Goal: Complete application form: Complete application form

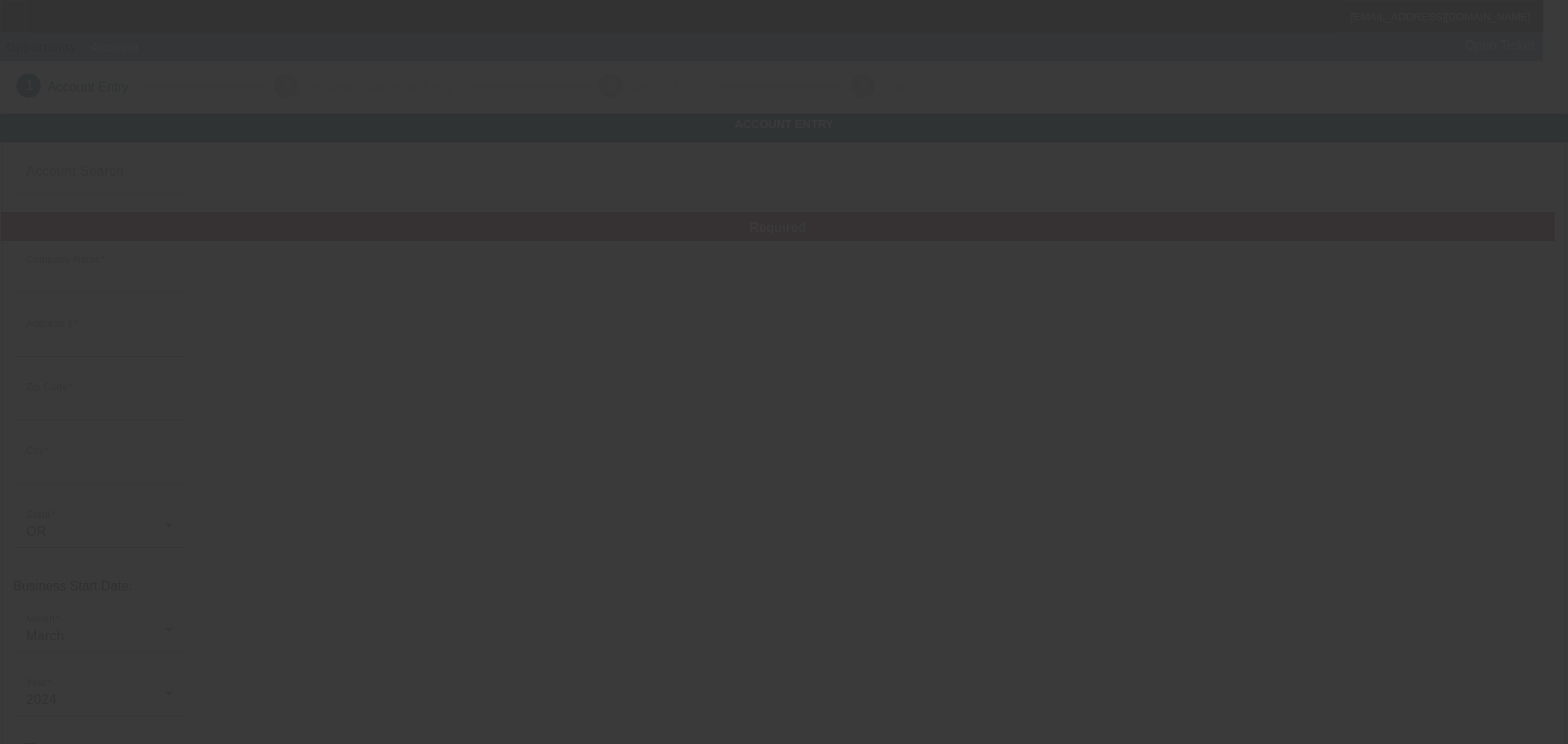
type input "Precision Imprints LLC"
type input "23200 NE Sandy Blvd"
type input "97060"
type input "Wood Village"
type input "(971) 381-2852"
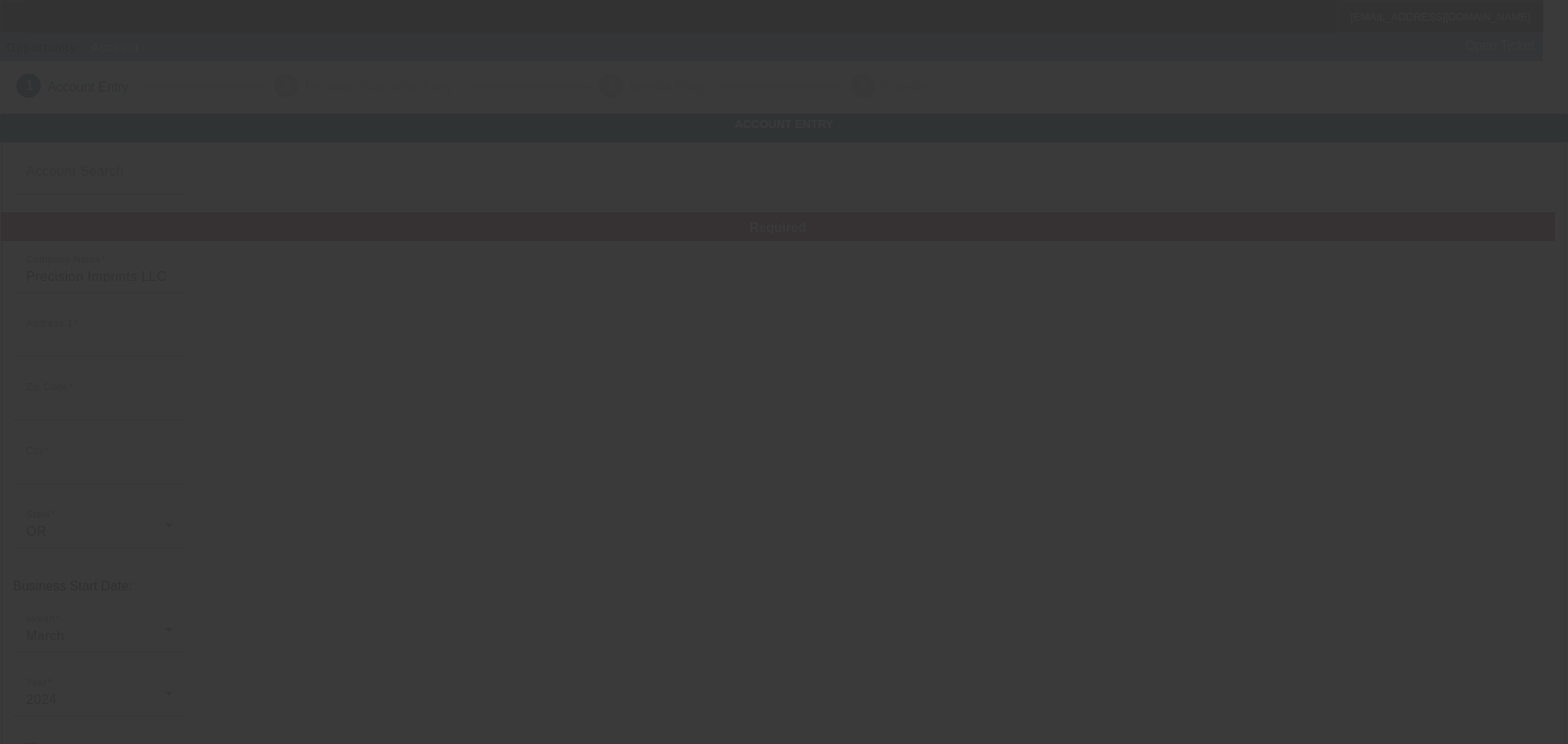
type input "Unit 65"
type input "ortega@precisionimprints.net"
type input "Multnomah"
type input "991807044"
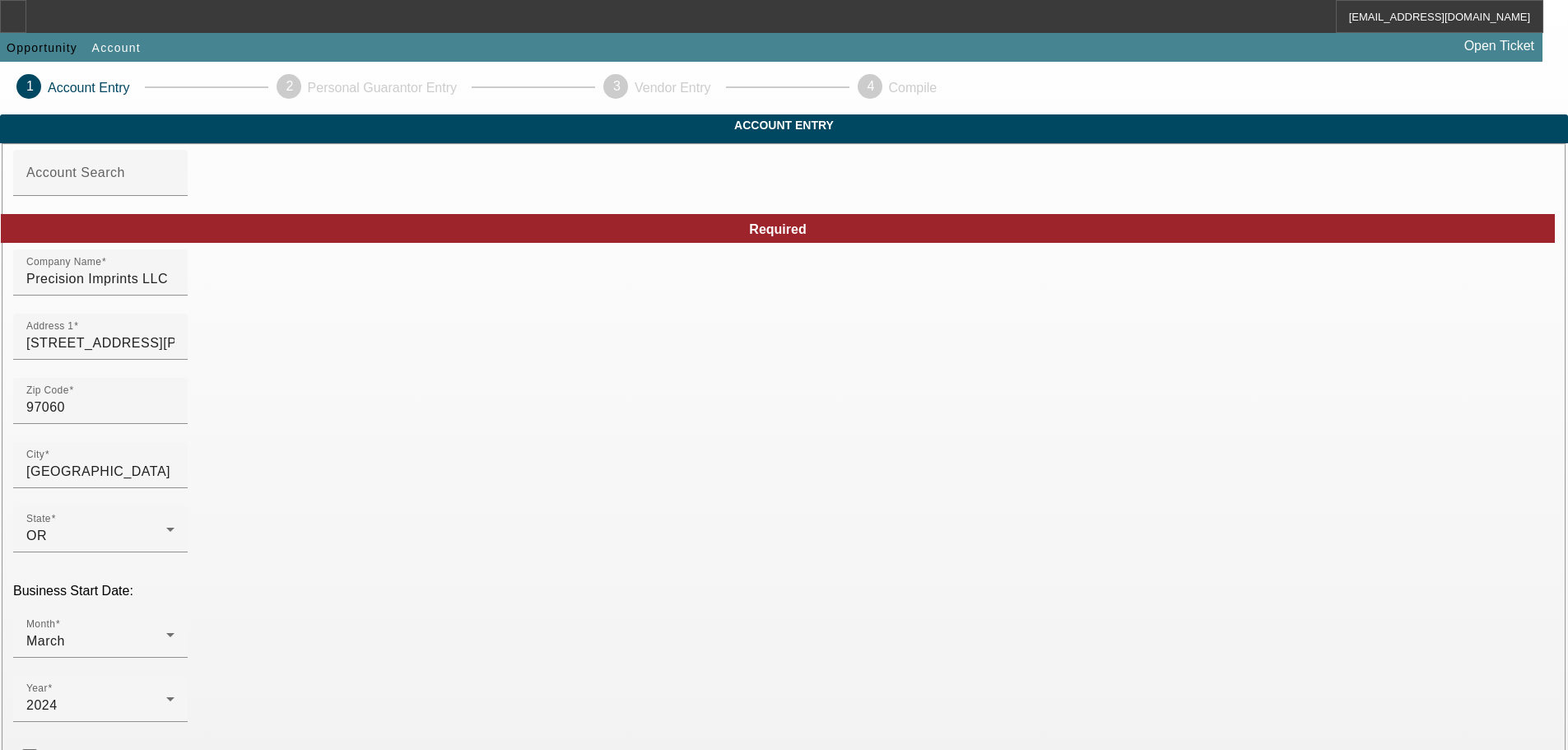
scroll to position [289, 0]
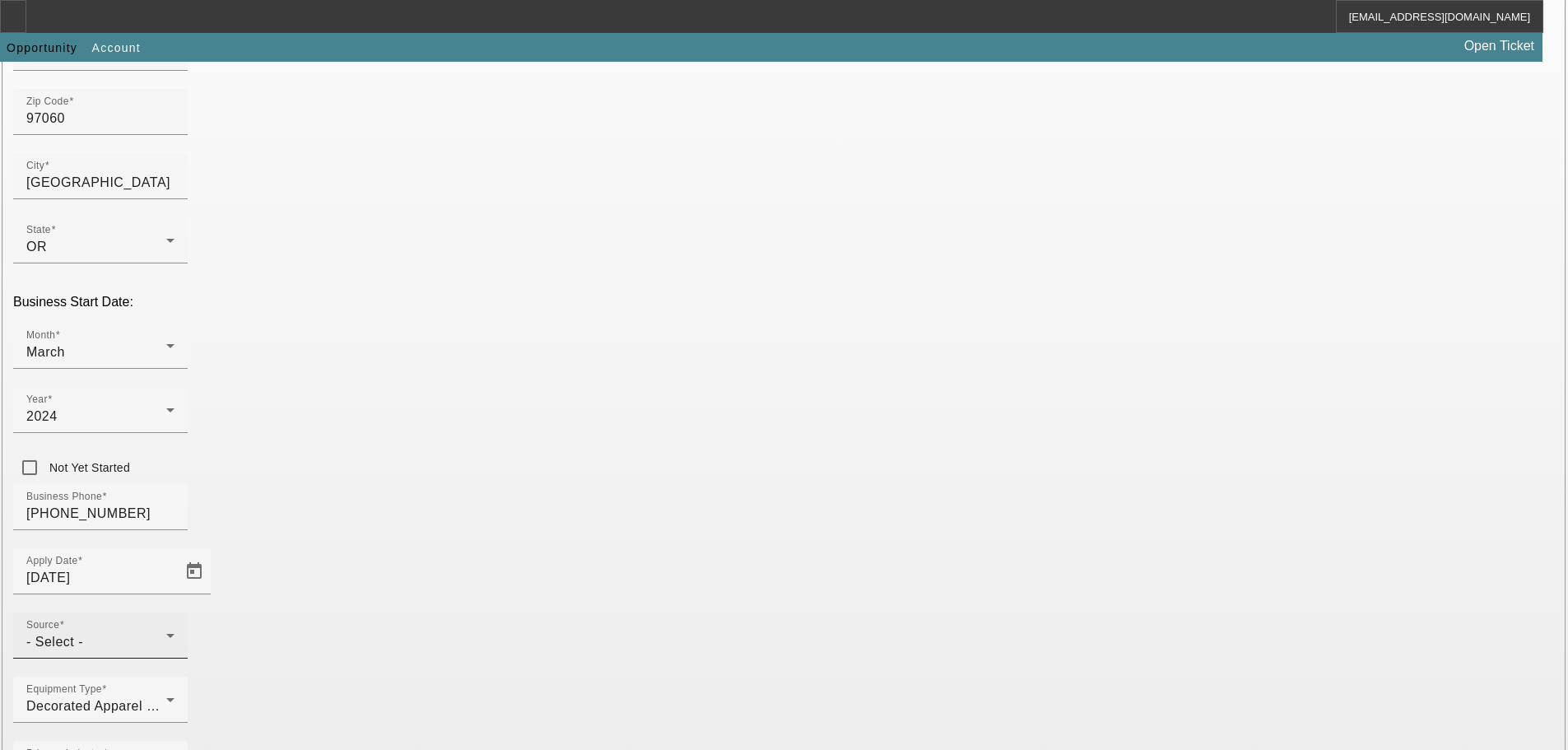
click at [166, 632] on div "- Select -" at bounding box center [96, 642] width 140 height 20
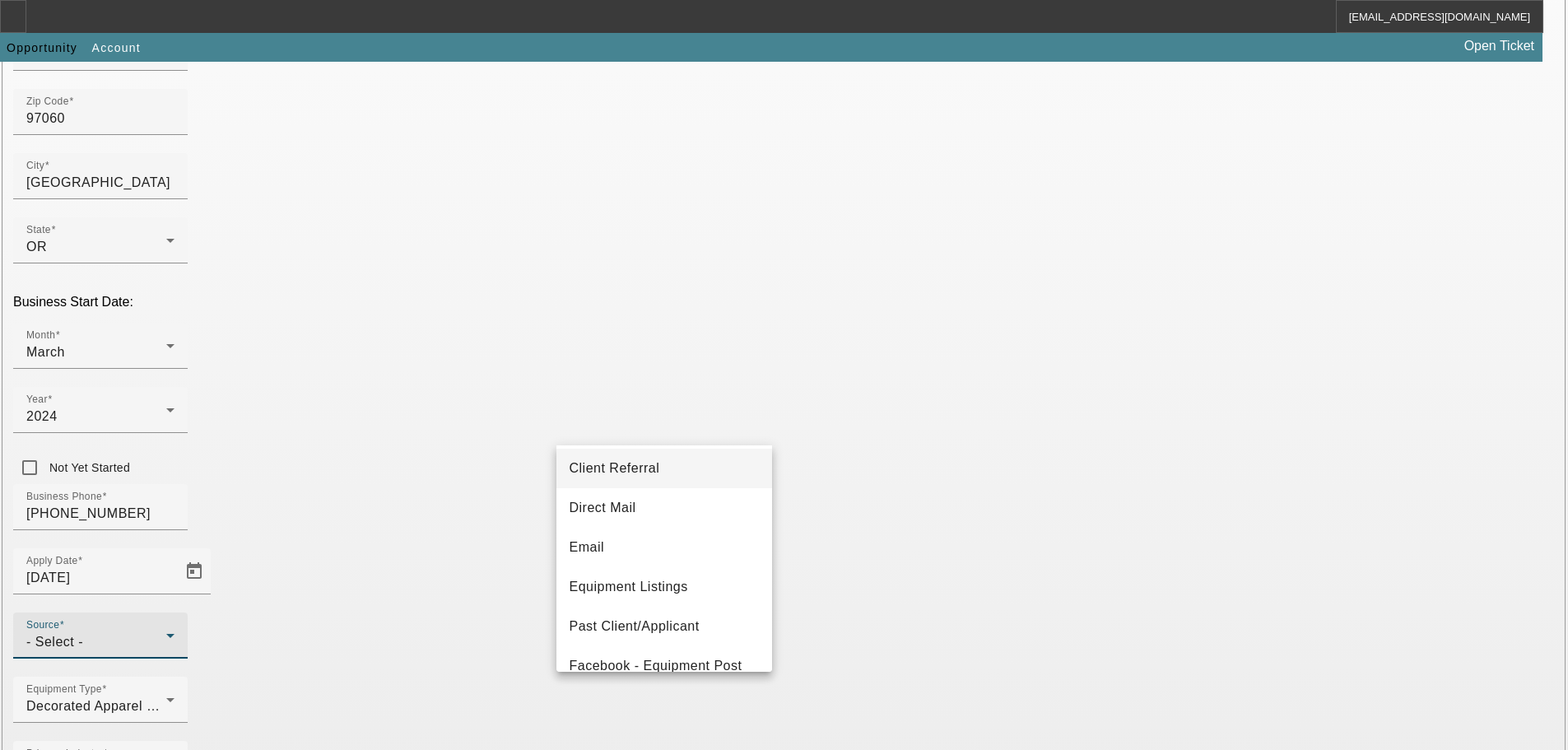
scroll to position [164, 0]
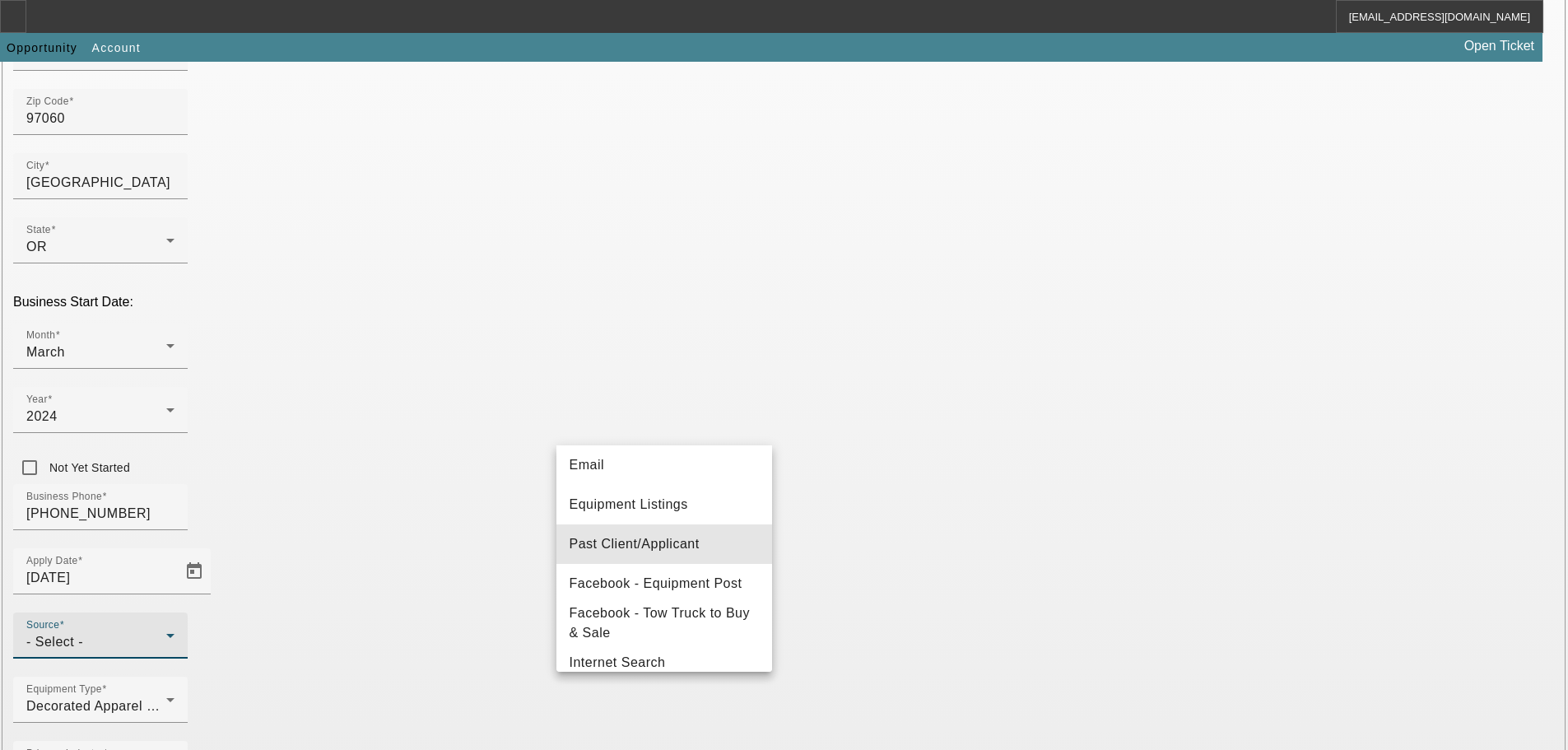
click at [681, 535] on span "Past Client/Applicant" at bounding box center [634, 543] width 130 height 20
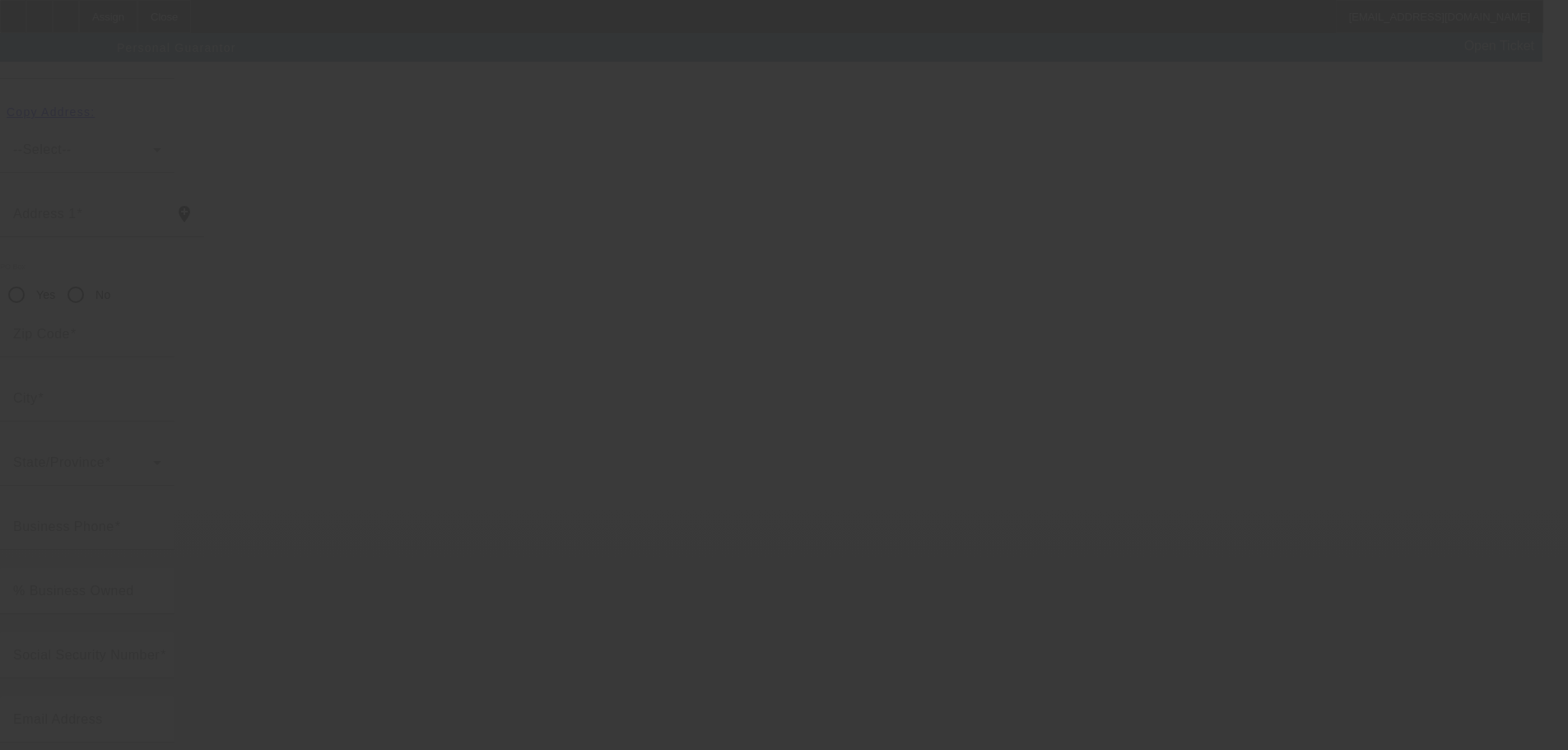
scroll to position [55, 0]
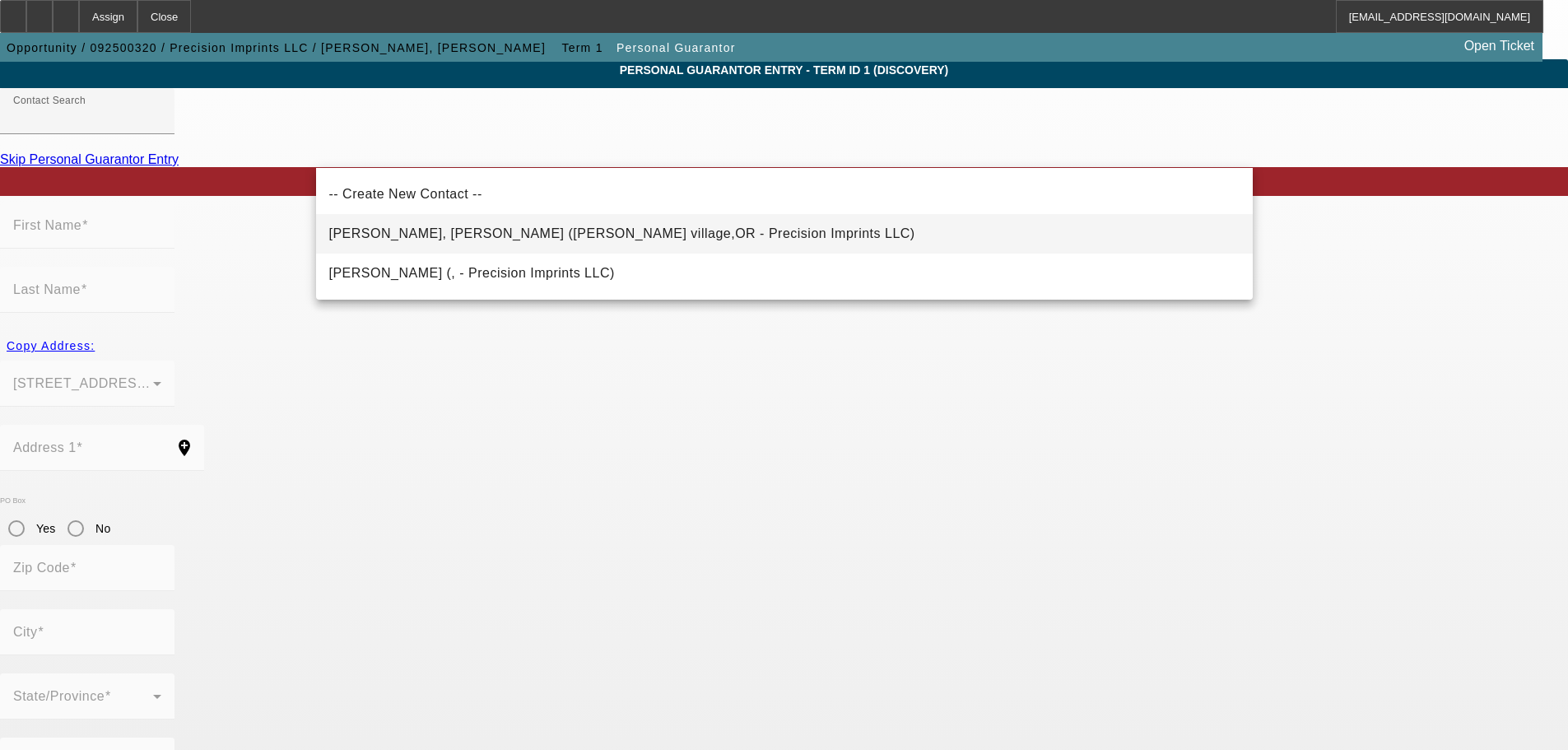
click at [423, 233] on span "Ortega Espinoza, Carlos (wood village,OR - Precision Imprints LLC)" at bounding box center [622, 234] width 586 height 14
type input "Ortega Espinoza, Carlos (wood village,OR - Precision Imprints LLC)"
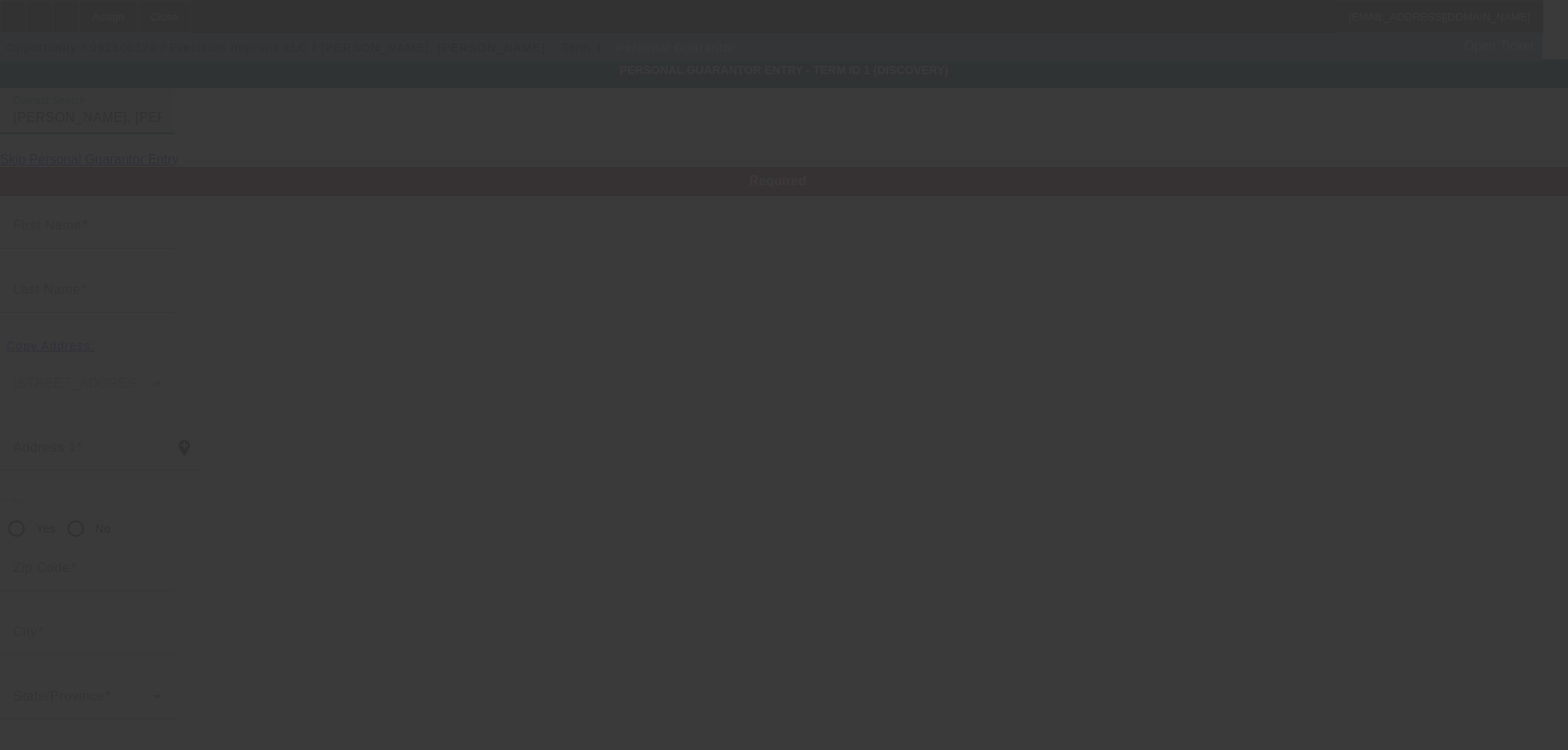
type input "Carlos"
type input "Ortega Espinoza"
type input "23200 NE Sandy Blvd #65"
radio input "true"
type input "97060"
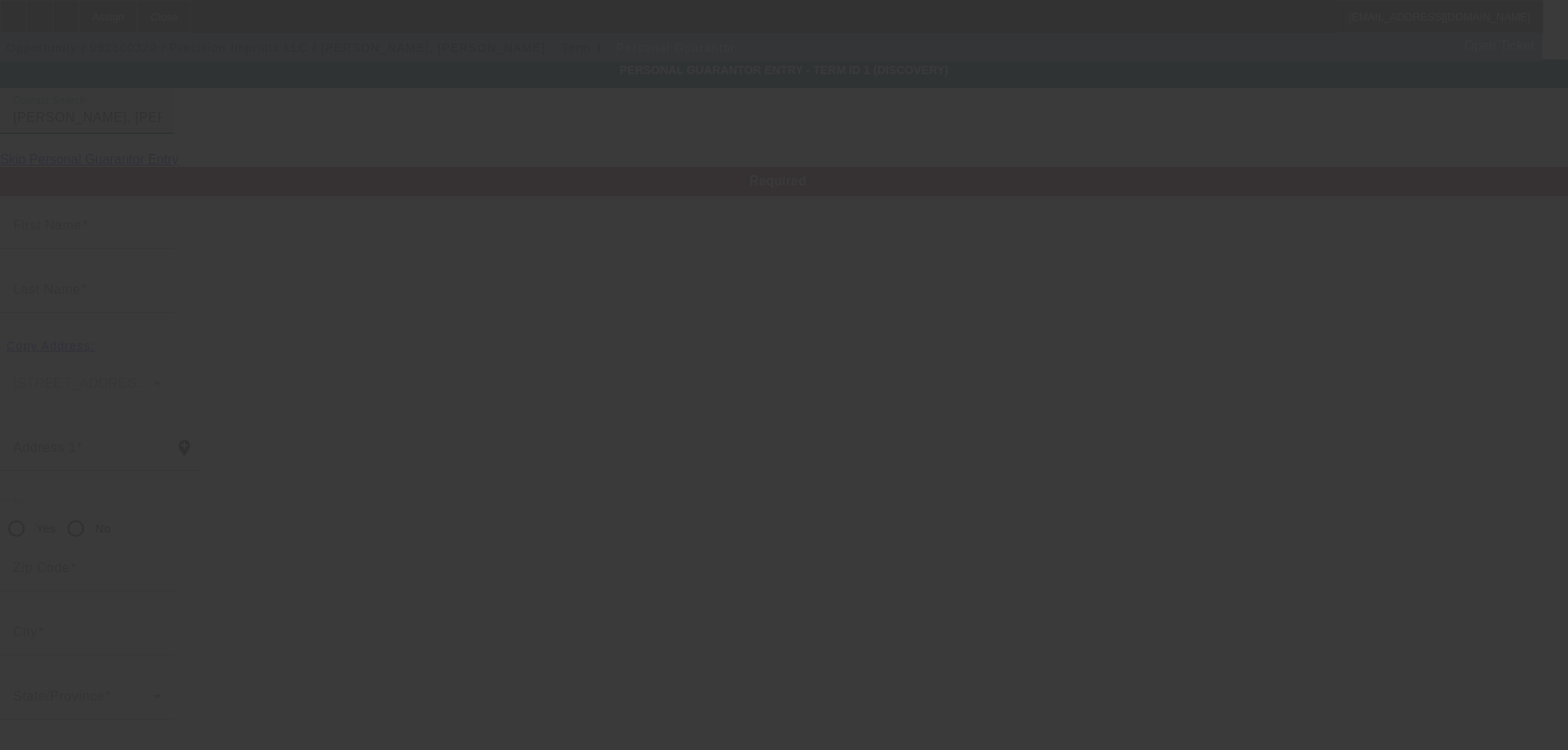
type input "wood village"
type input "(971) 381-2852"
type input "100"
type input "543-69-4563"
type input "ortega@precisionimprints.net"
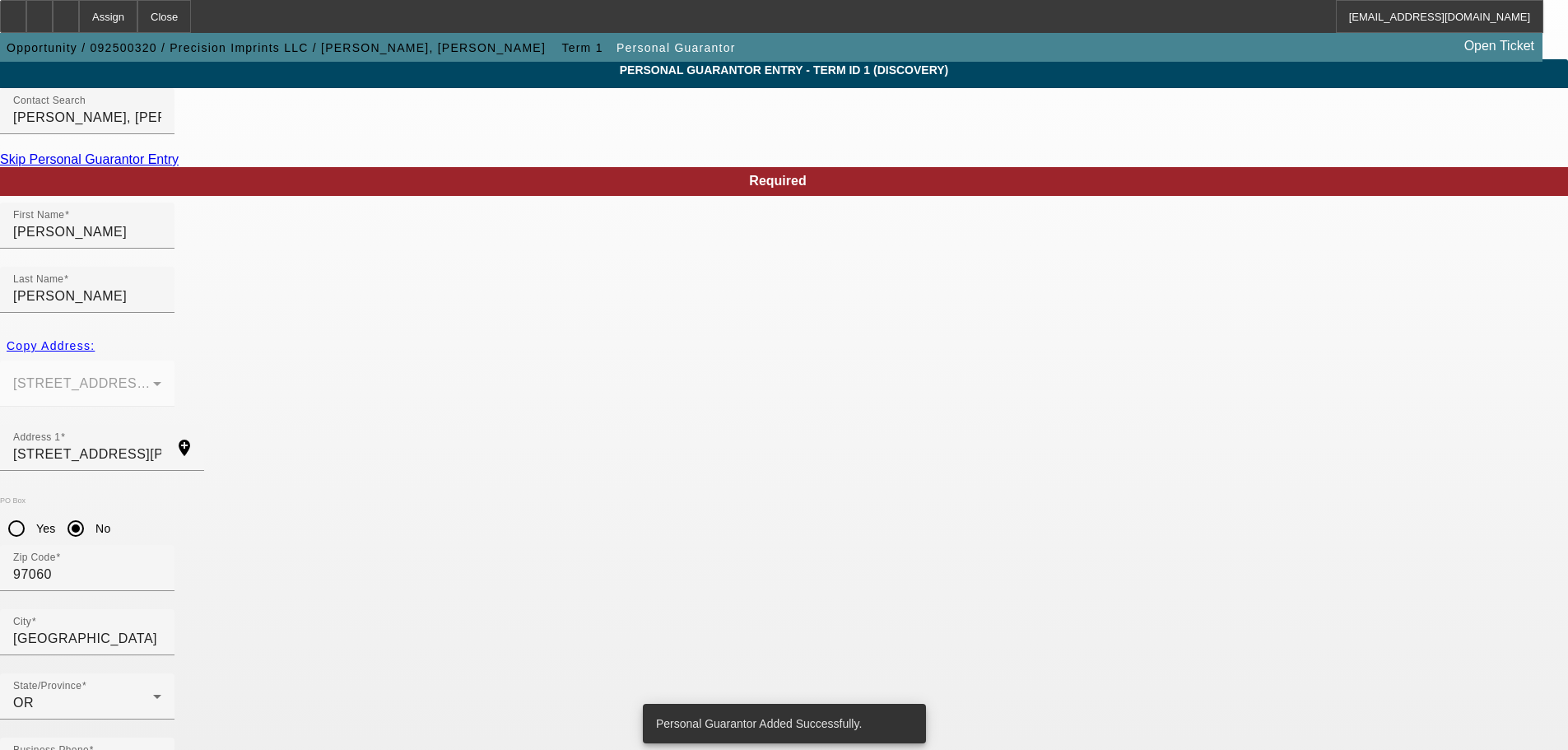
scroll to position [0, 0]
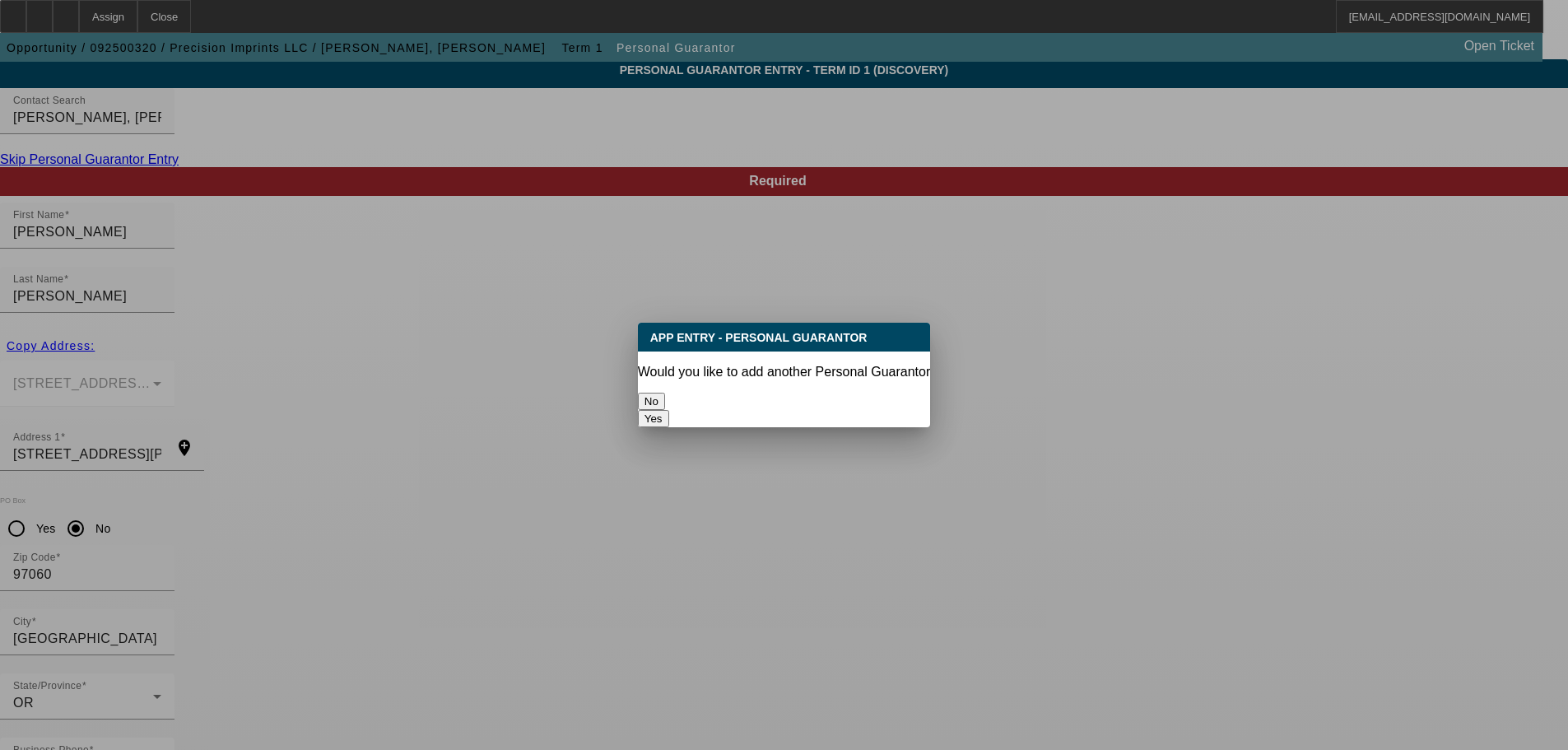
click at [665, 398] on button "No" at bounding box center [651, 401] width 27 height 17
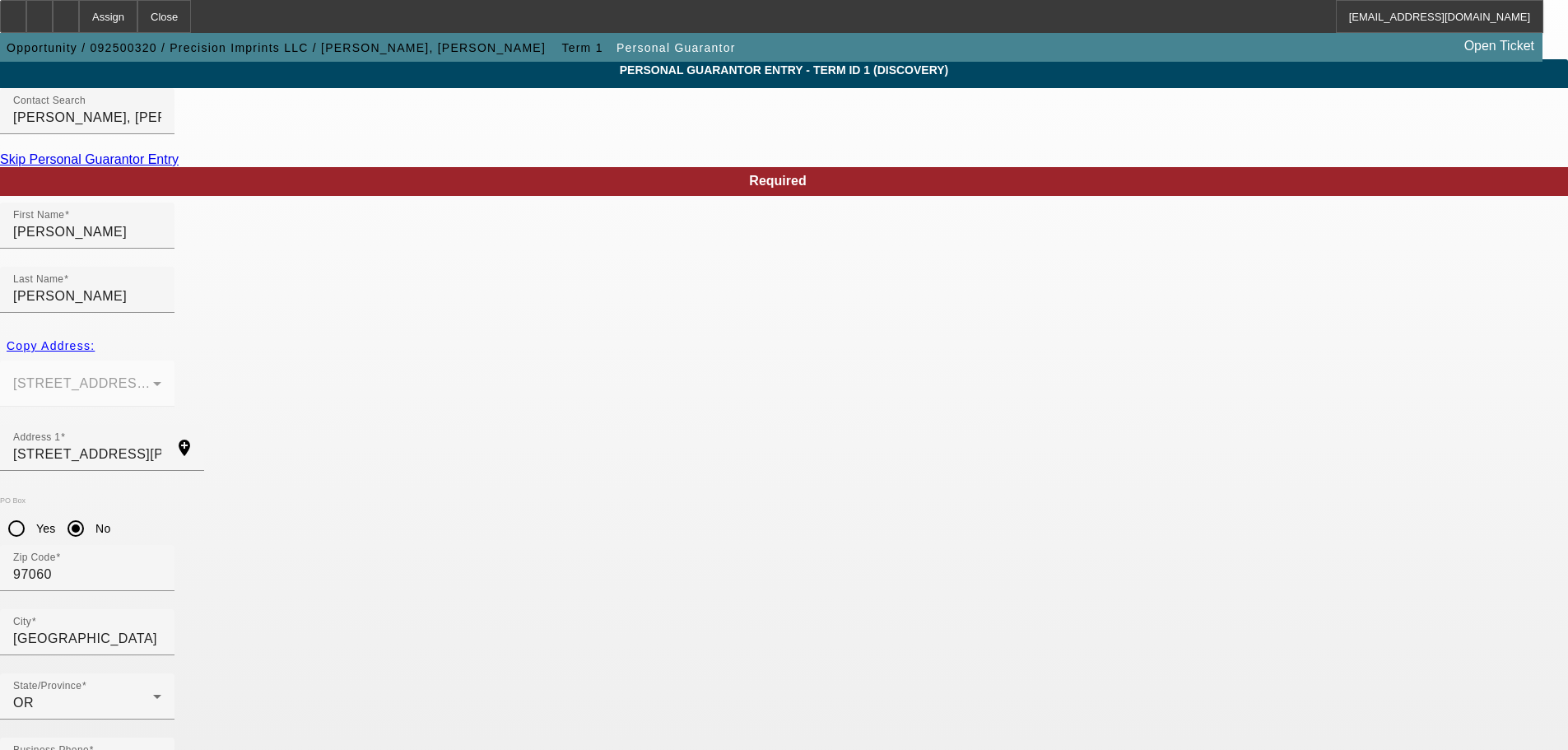
scroll to position [55, 0]
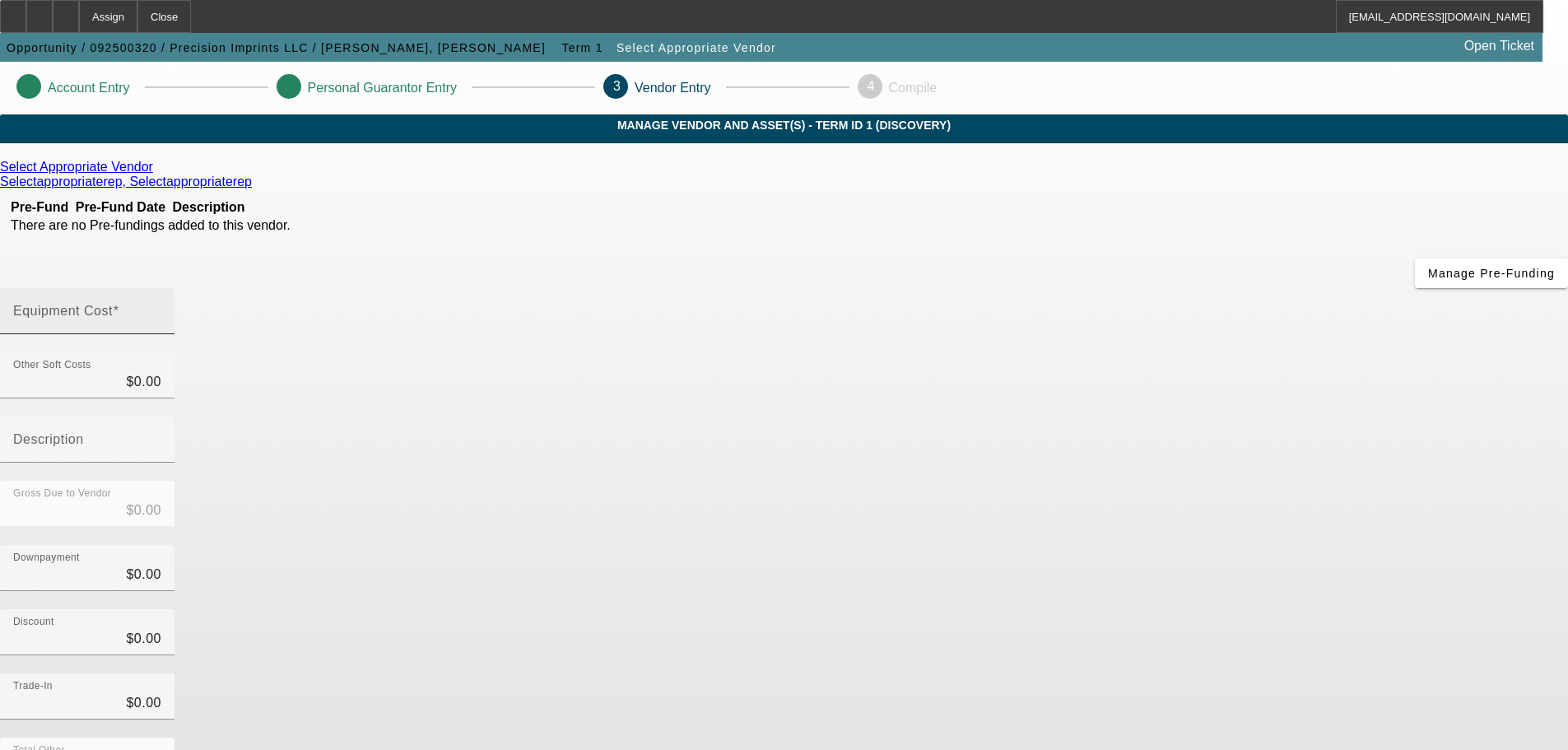
click at [161, 308] on input "Equipment Cost" at bounding box center [87, 317] width 148 height 20
type input "8"
type input "$8.00"
type input "84"
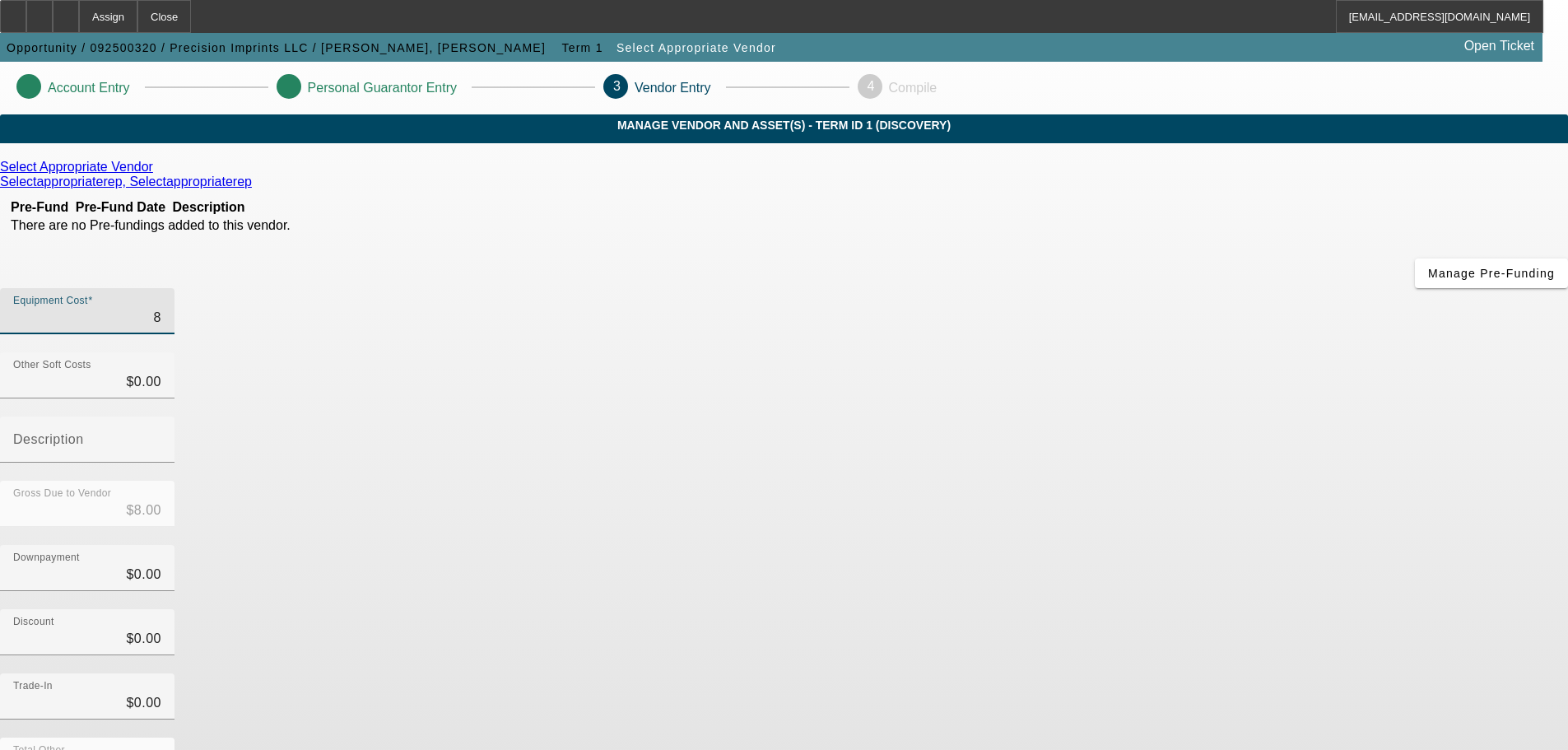
type input "$84.00"
type input "849"
type input "$849.00"
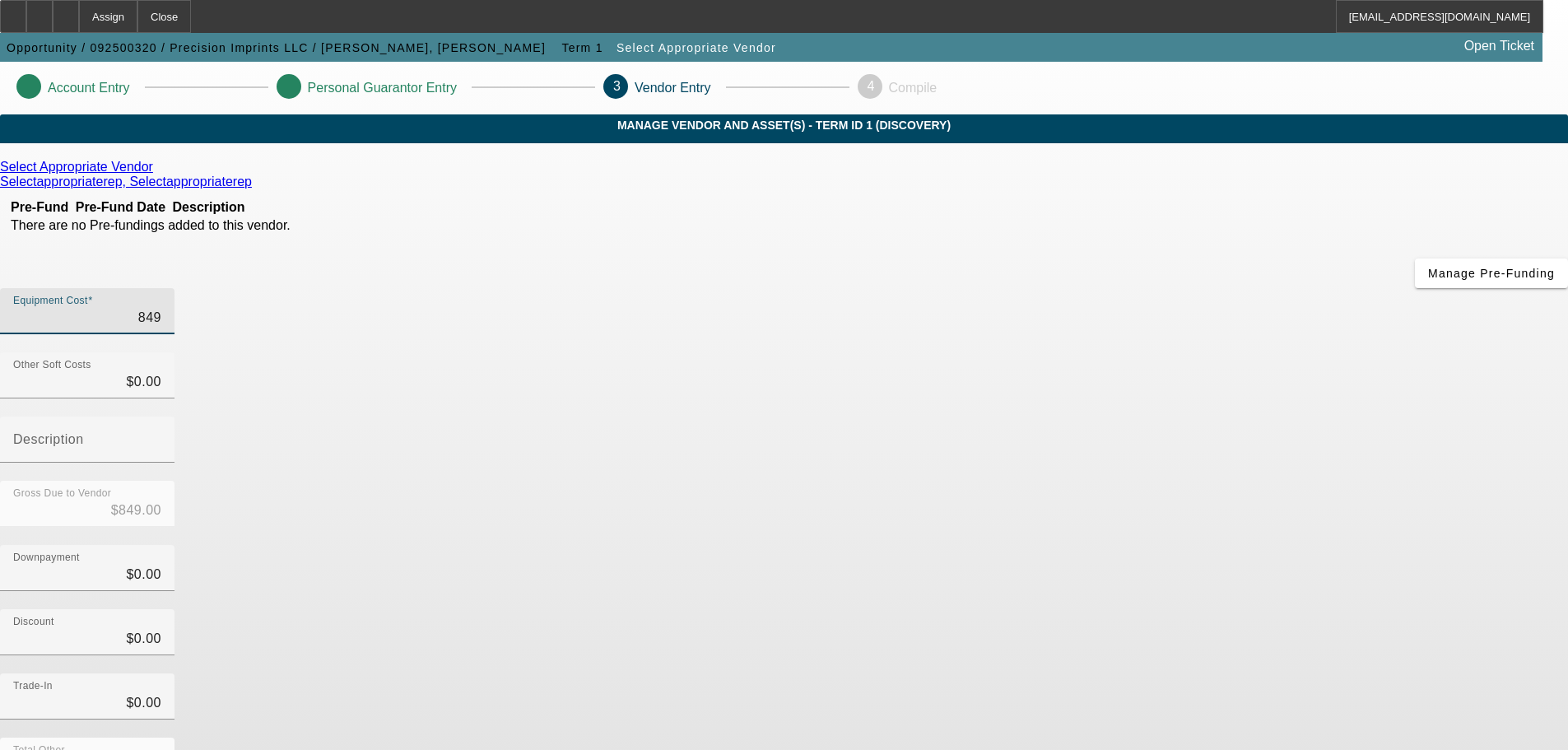
type input "8495"
type input "$8,495.00"
click at [1074, 288] on div "Equipment Cost $8,495.00" at bounding box center [784, 320] width 1568 height 64
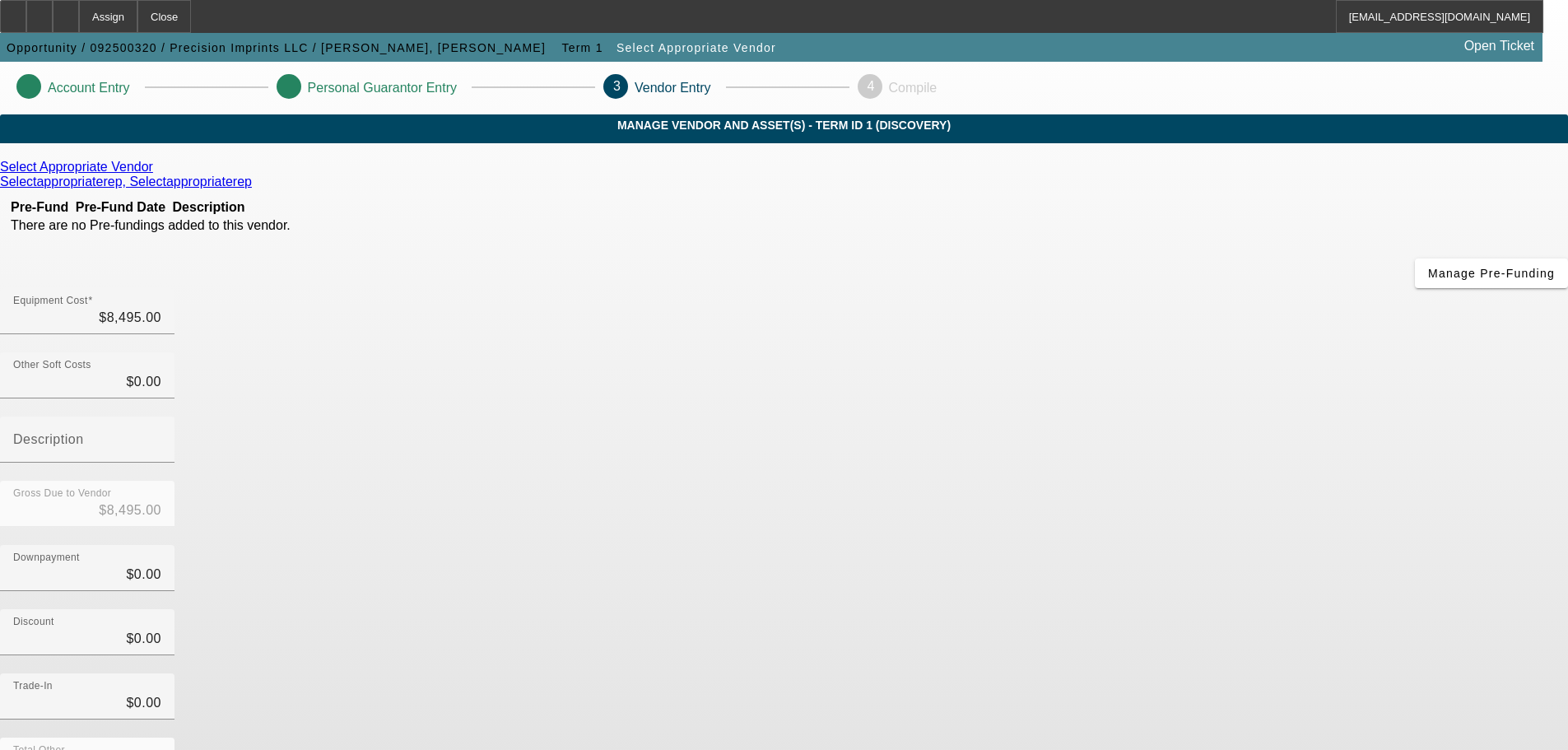
click at [157, 174] on icon at bounding box center [157, 167] width 0 height 14
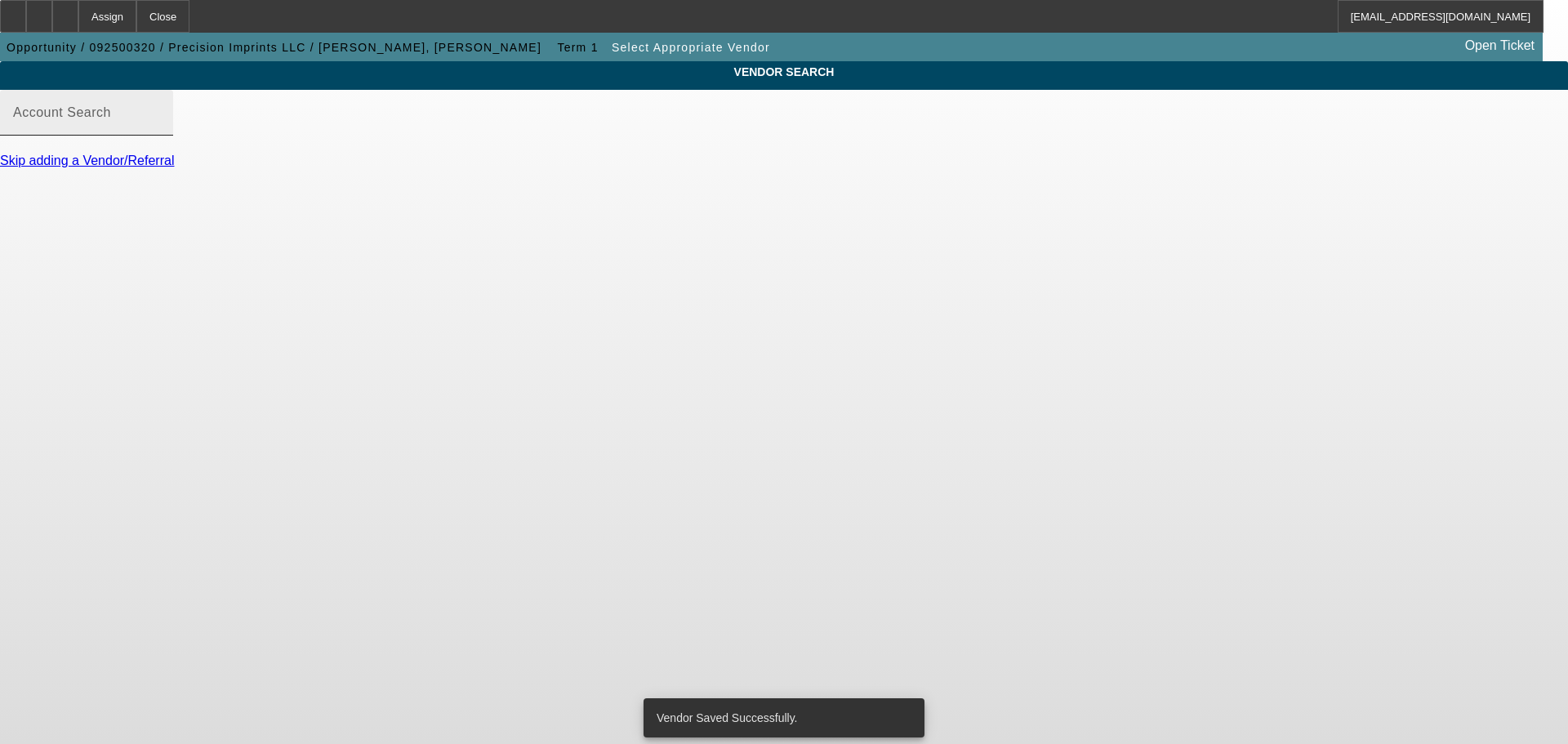
click at [160, 112] on div "Account Search" at bounding box center [86, 112] width 147 height 45
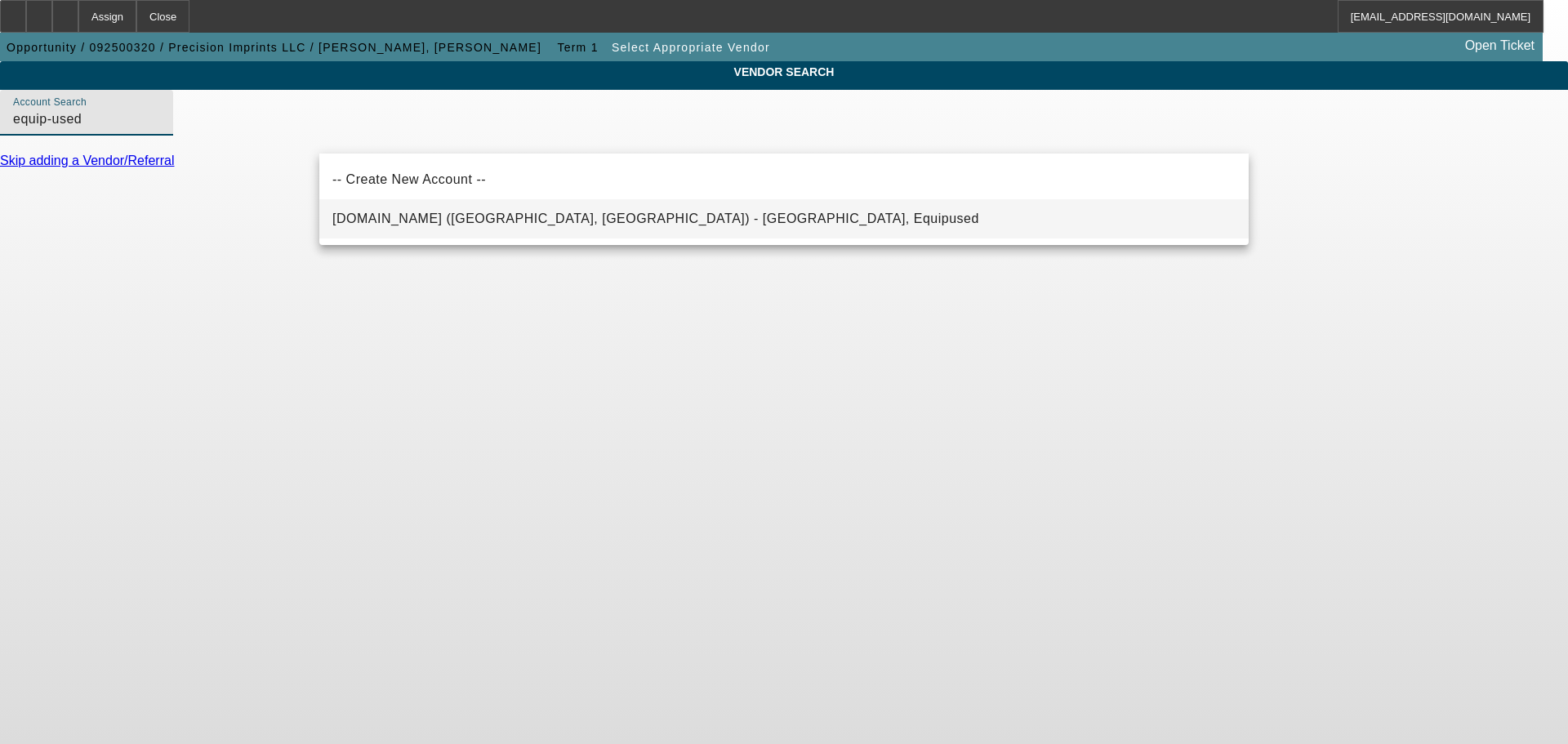
click at [388, 210] on span "Equip-Used.com (Northbrook, IL) - Equipused, Equipused" at bounding box center [656, 219] width 647 height 20
type input "Equip-Used.com (Northbrook, IL) - Equipused, Equipused"
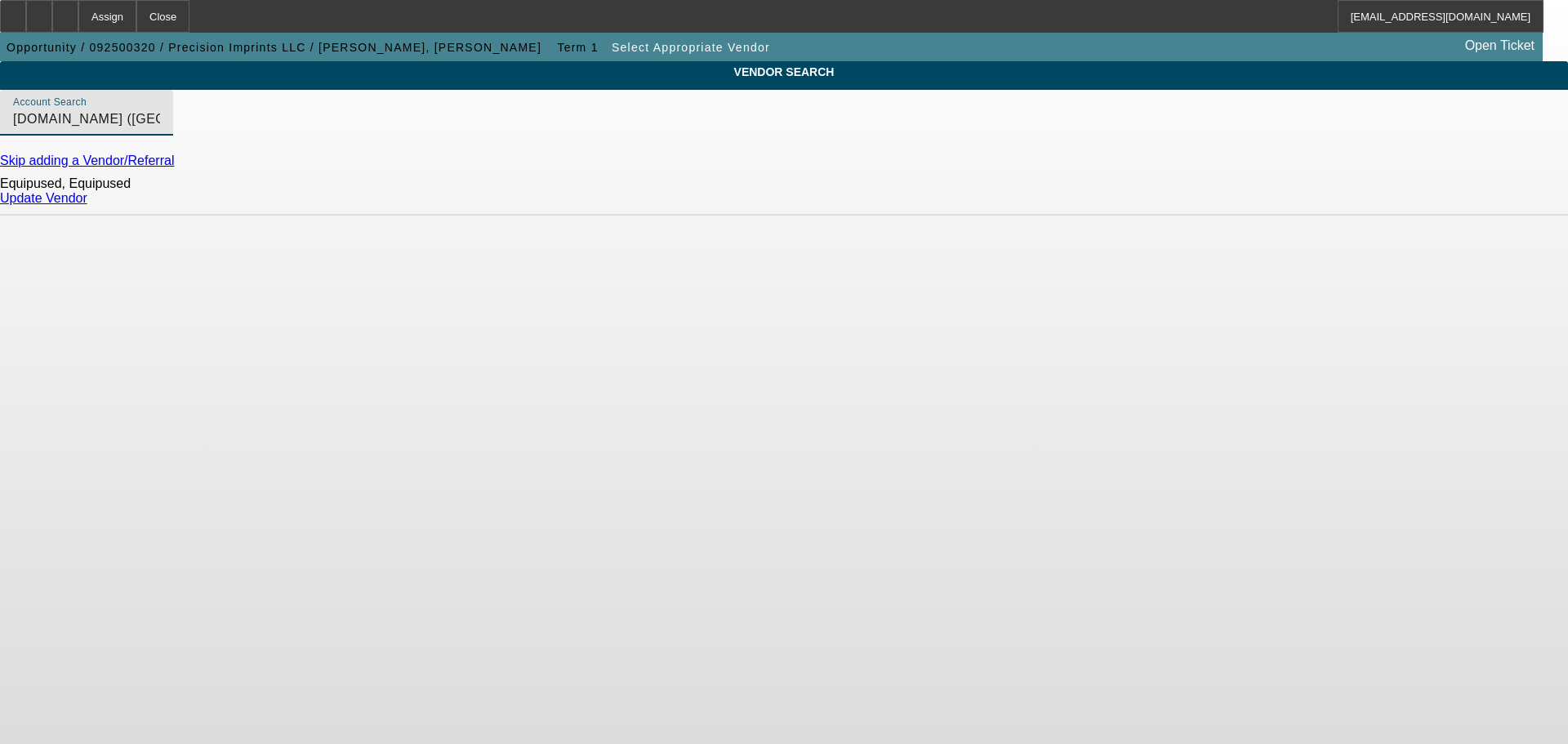
click at [88, 204] on link "Update Vendor" at bounding box center [44, 198] width 88 height 14
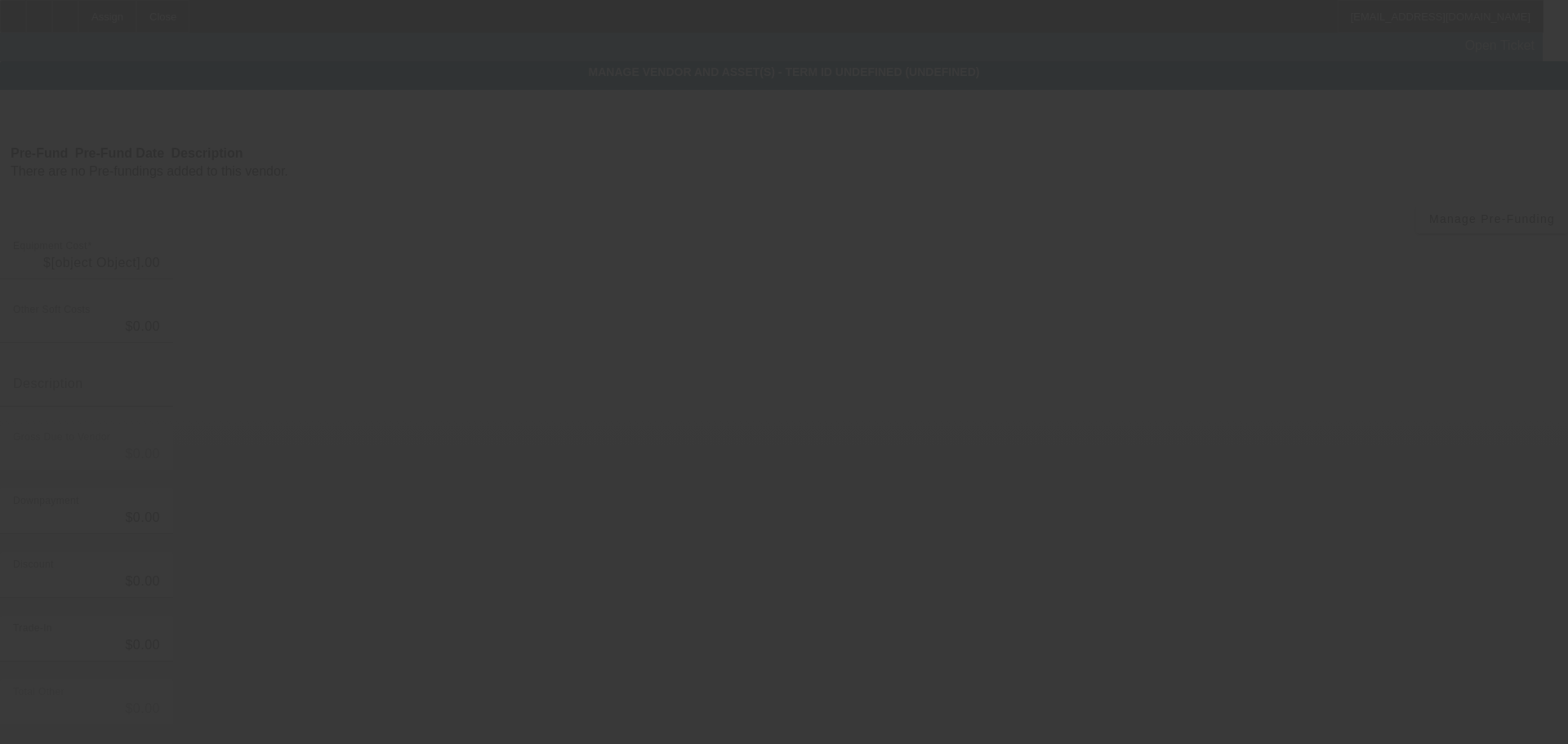
type input "$8,495.00"
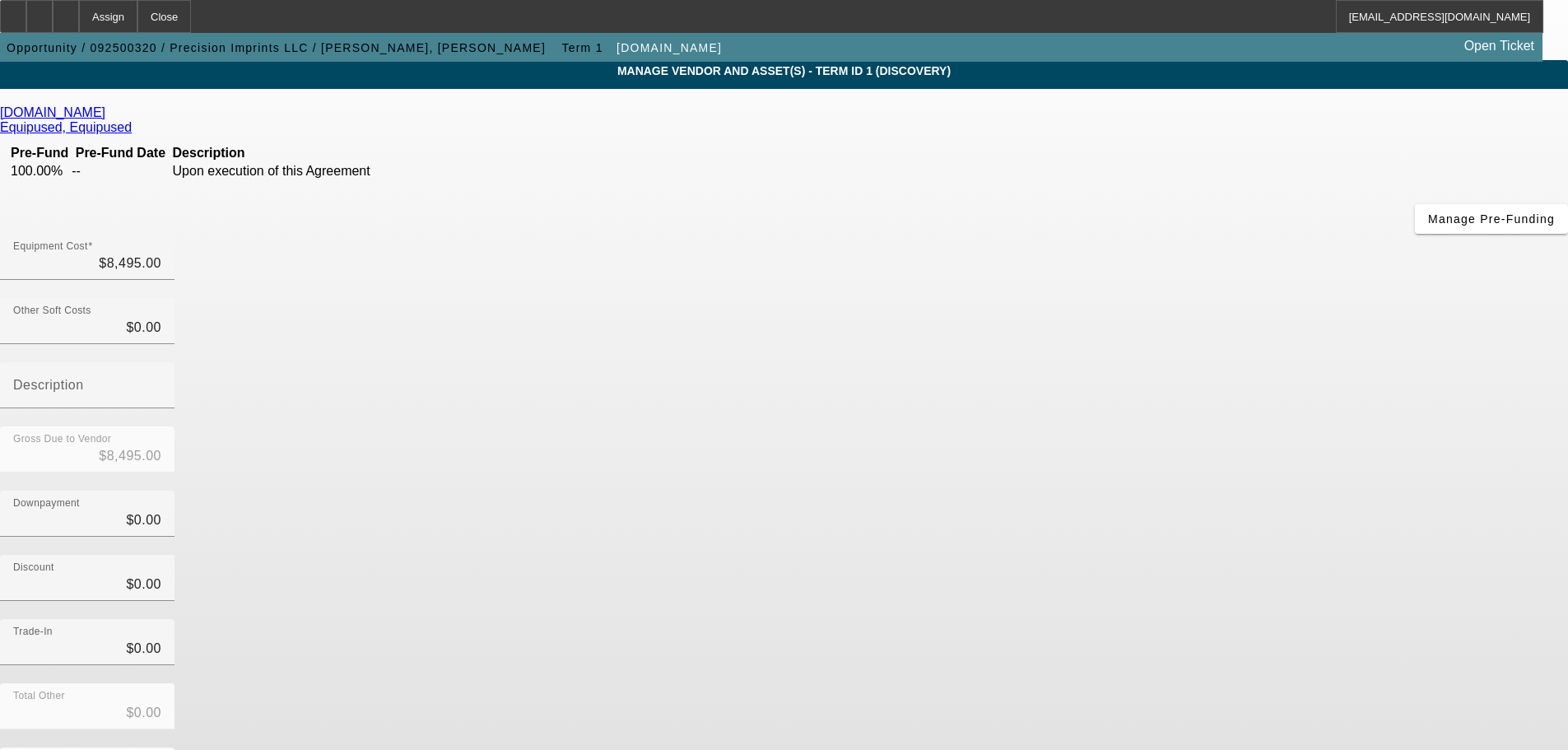
scroll to position [84, 0]
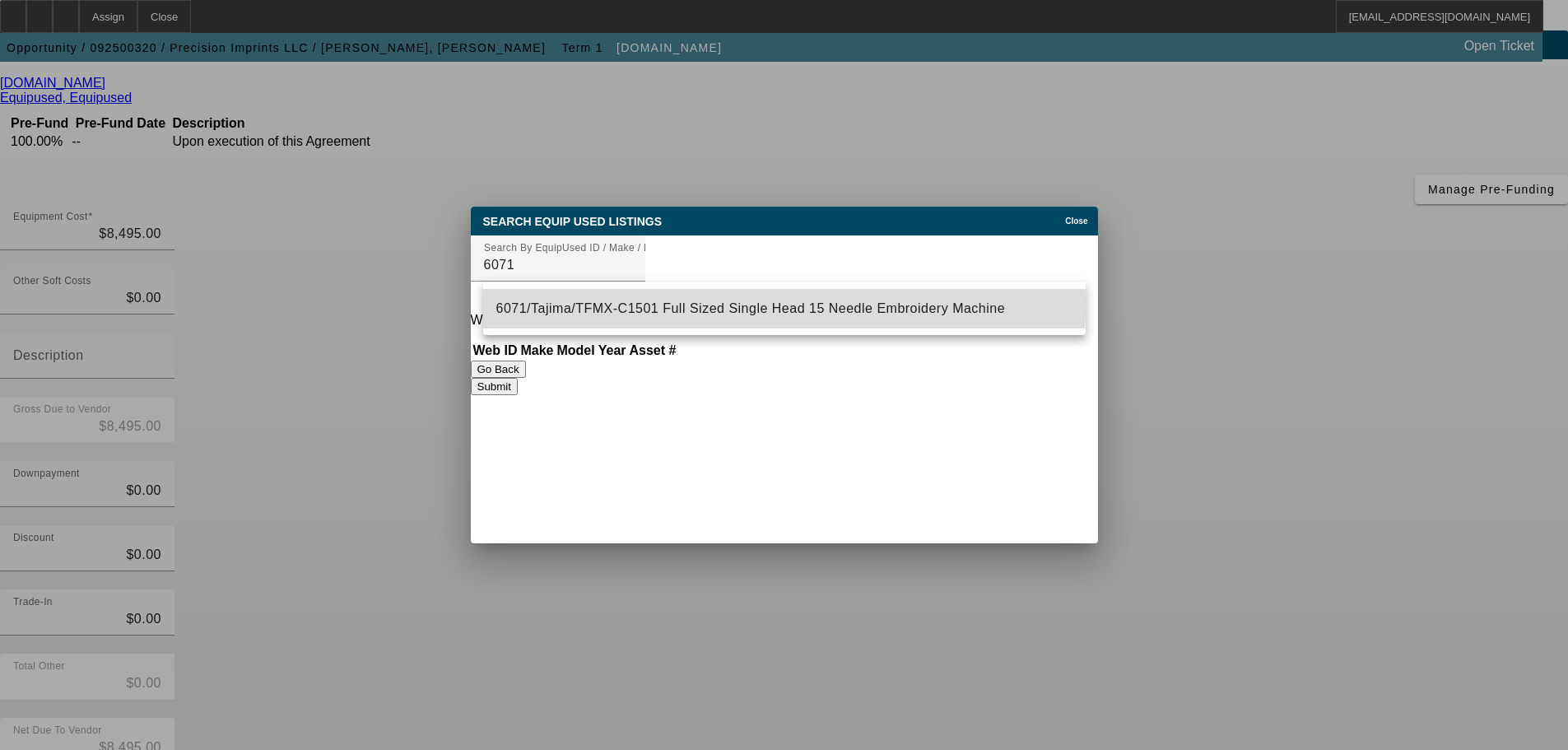
click at [633, 307] on span "6071/Tajima/TFMX-C1501 Full Sized Single Head 15 Needle Embroidery Machine" at bounding box center [751, 308] width 510 height 14
type input "6071/Tajima/TFMX-C1501 Full Sized Single Head 15 Needle Embroidery Machine"
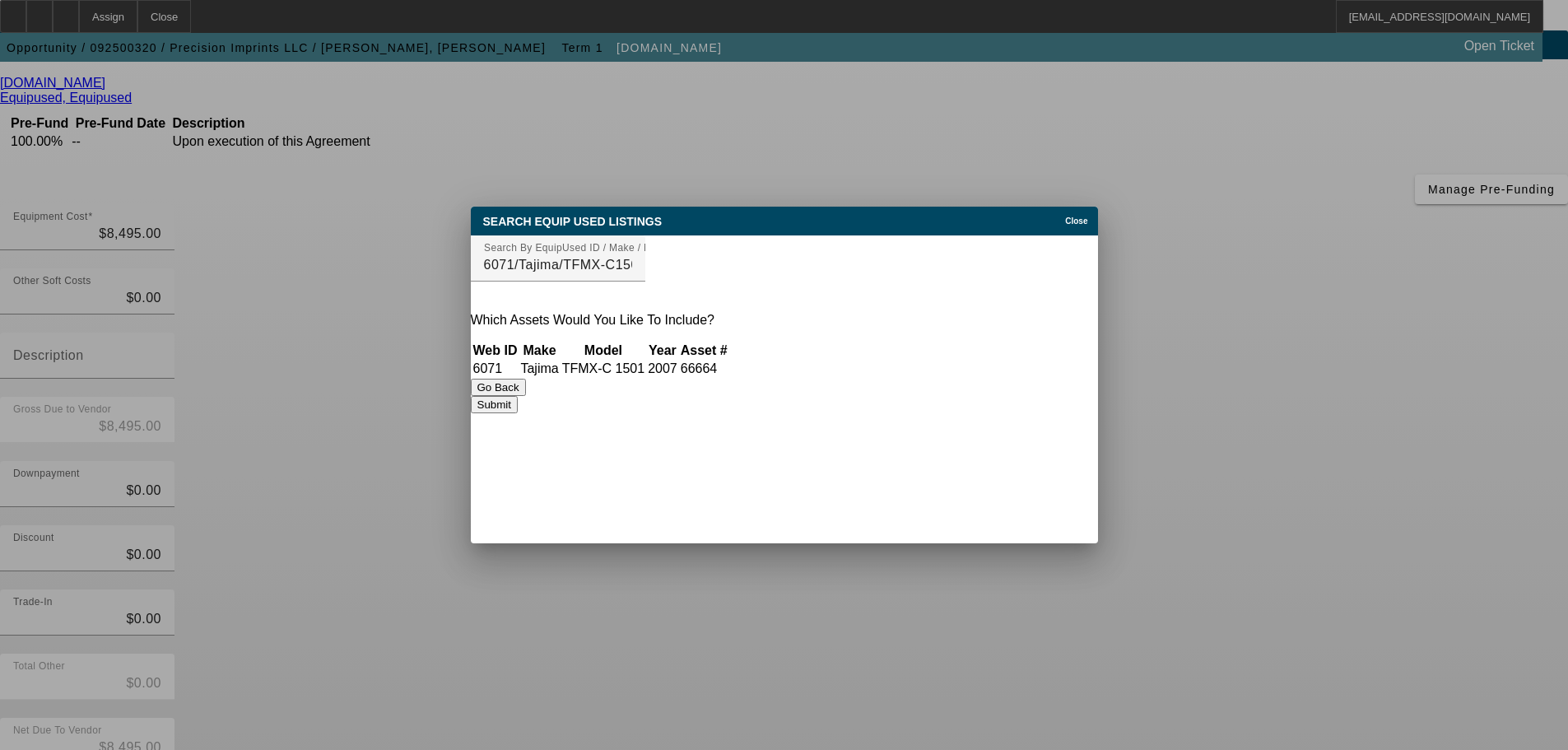
click at [517, 404] on button "Submit" at bounding box center [494, 405] width 47 height 17
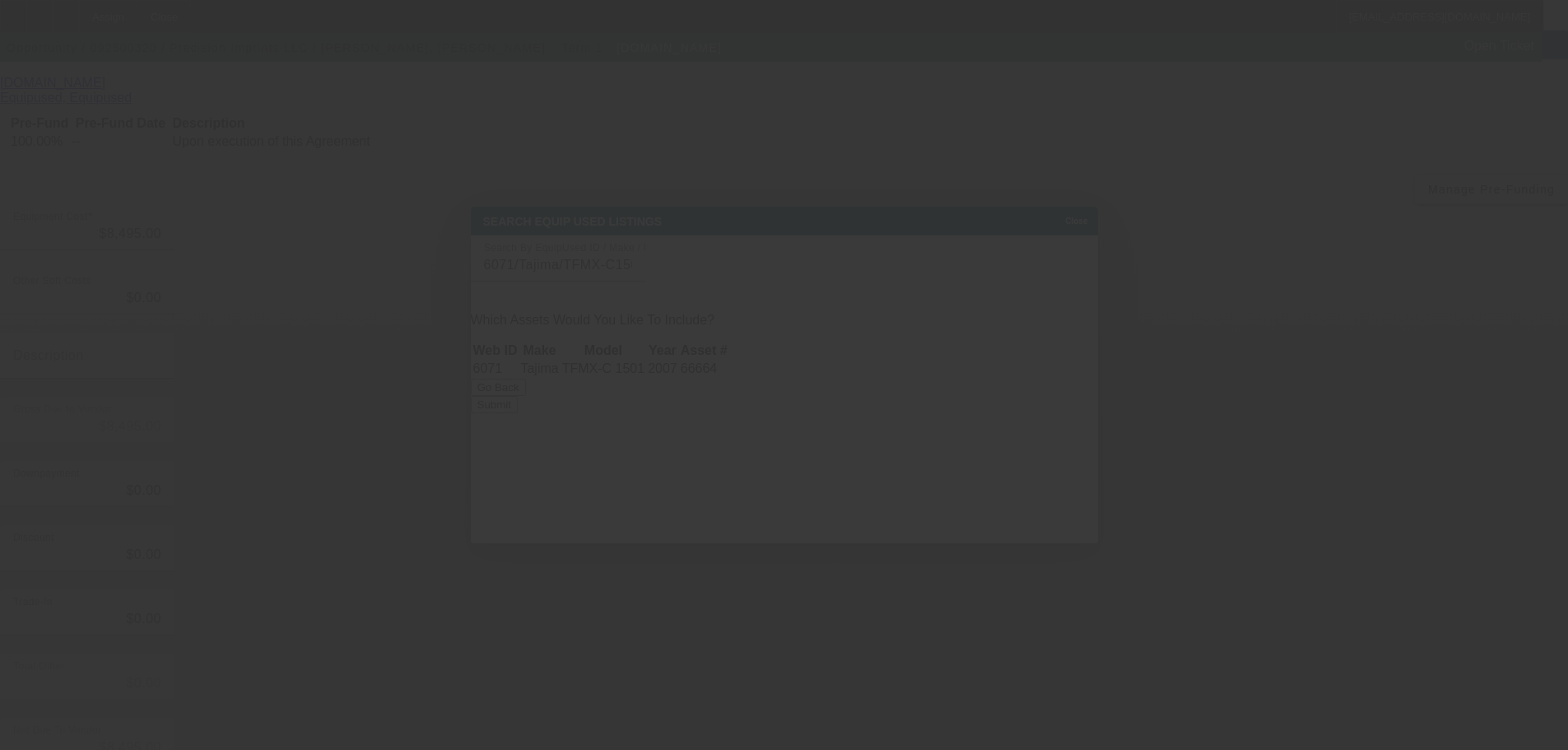
scroll to position [84, 0]
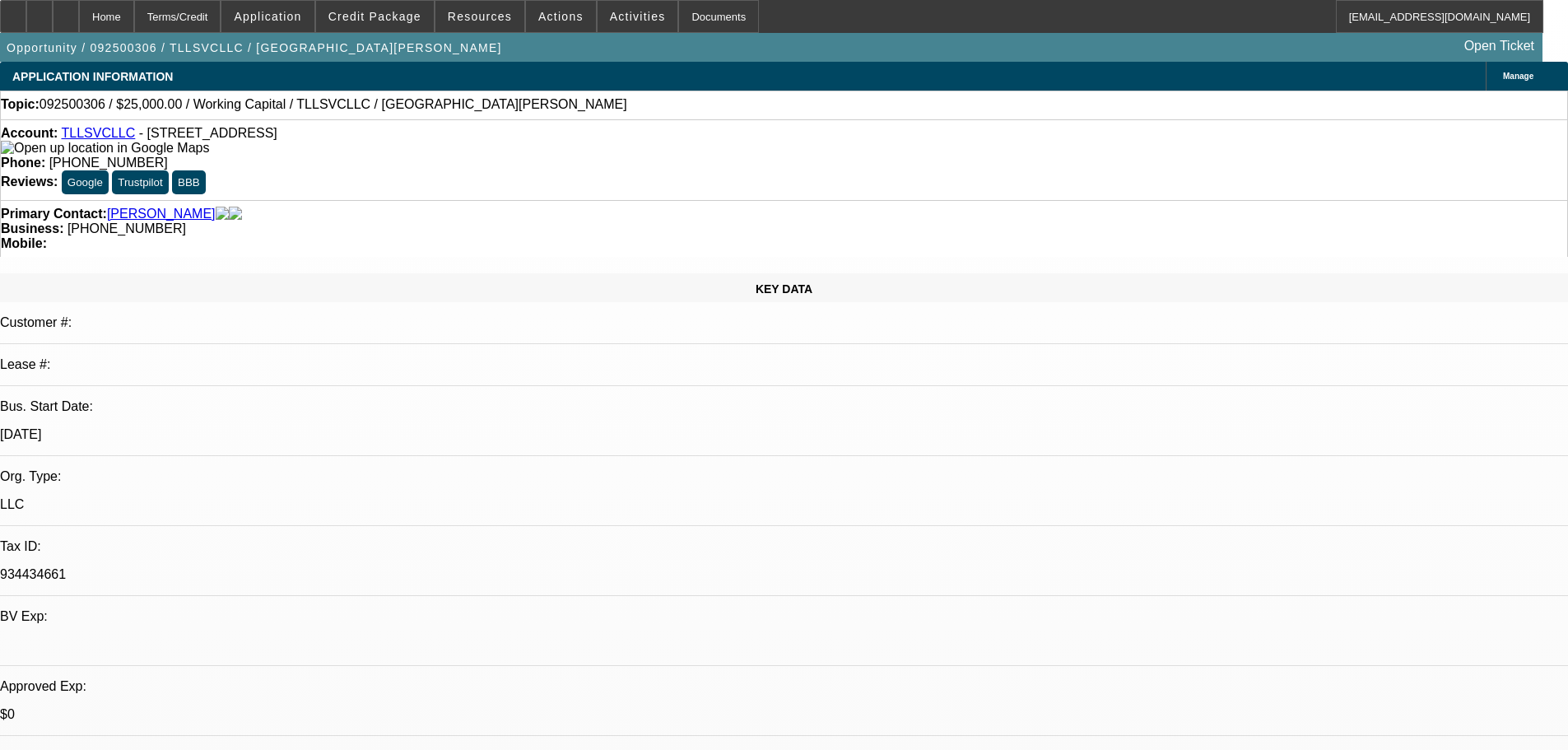
select select "0"
select select "2"
select select "0.1"
select select "4"
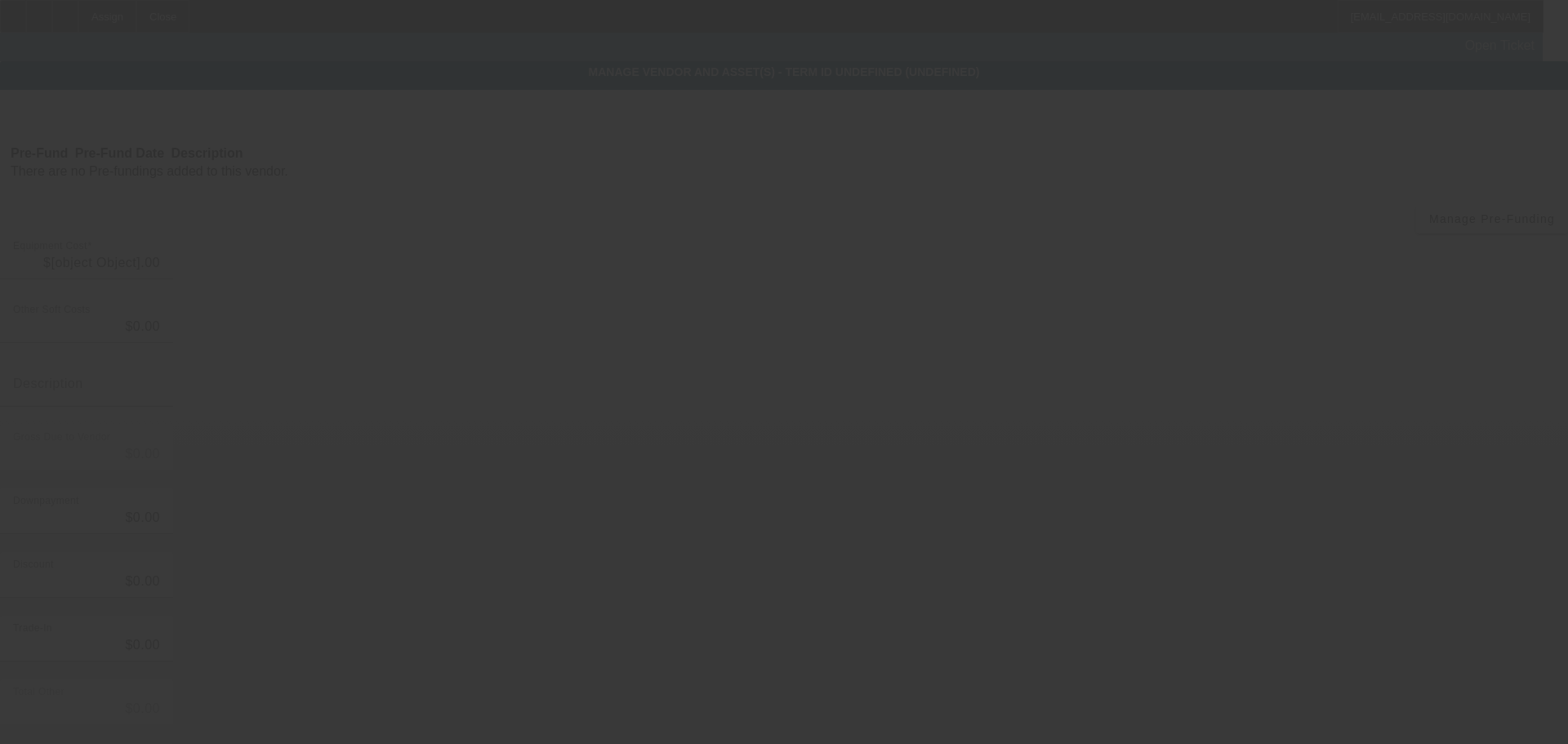
type input "$8,495.00"
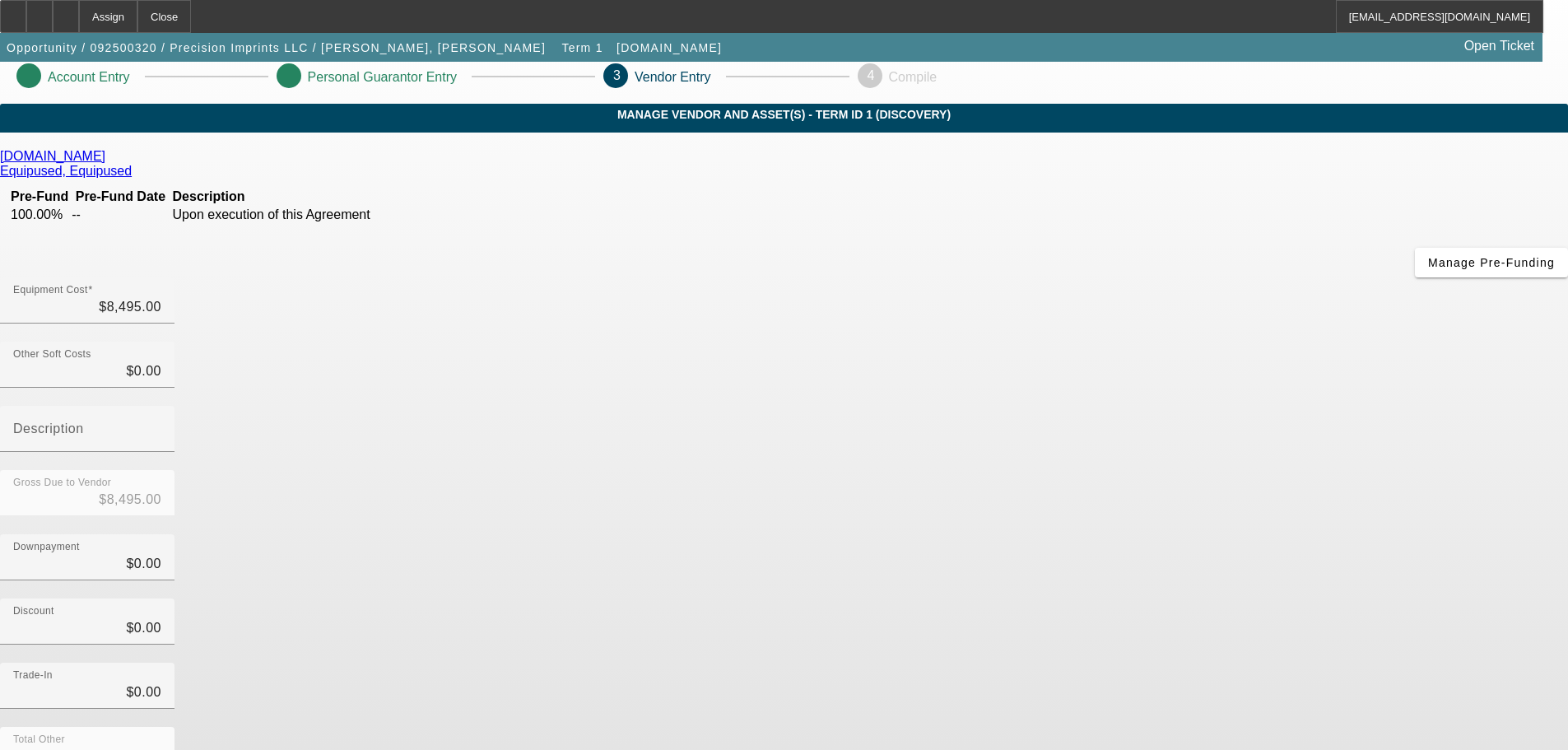
scroll to position [91, 0]
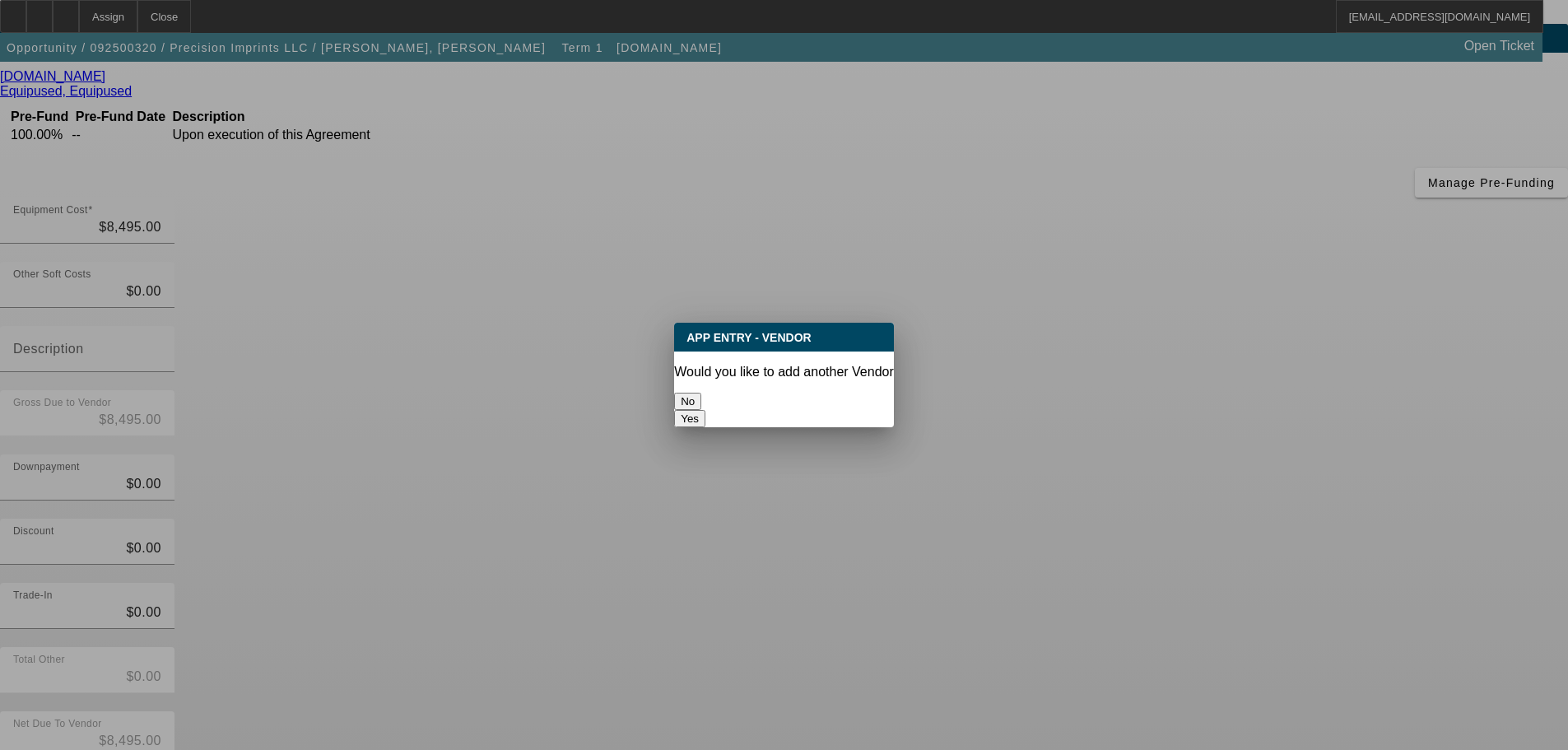
scroll to position [0, 0]
click at [702, 393] on button "No" at bounding box center [687, 401] width 27 height 17
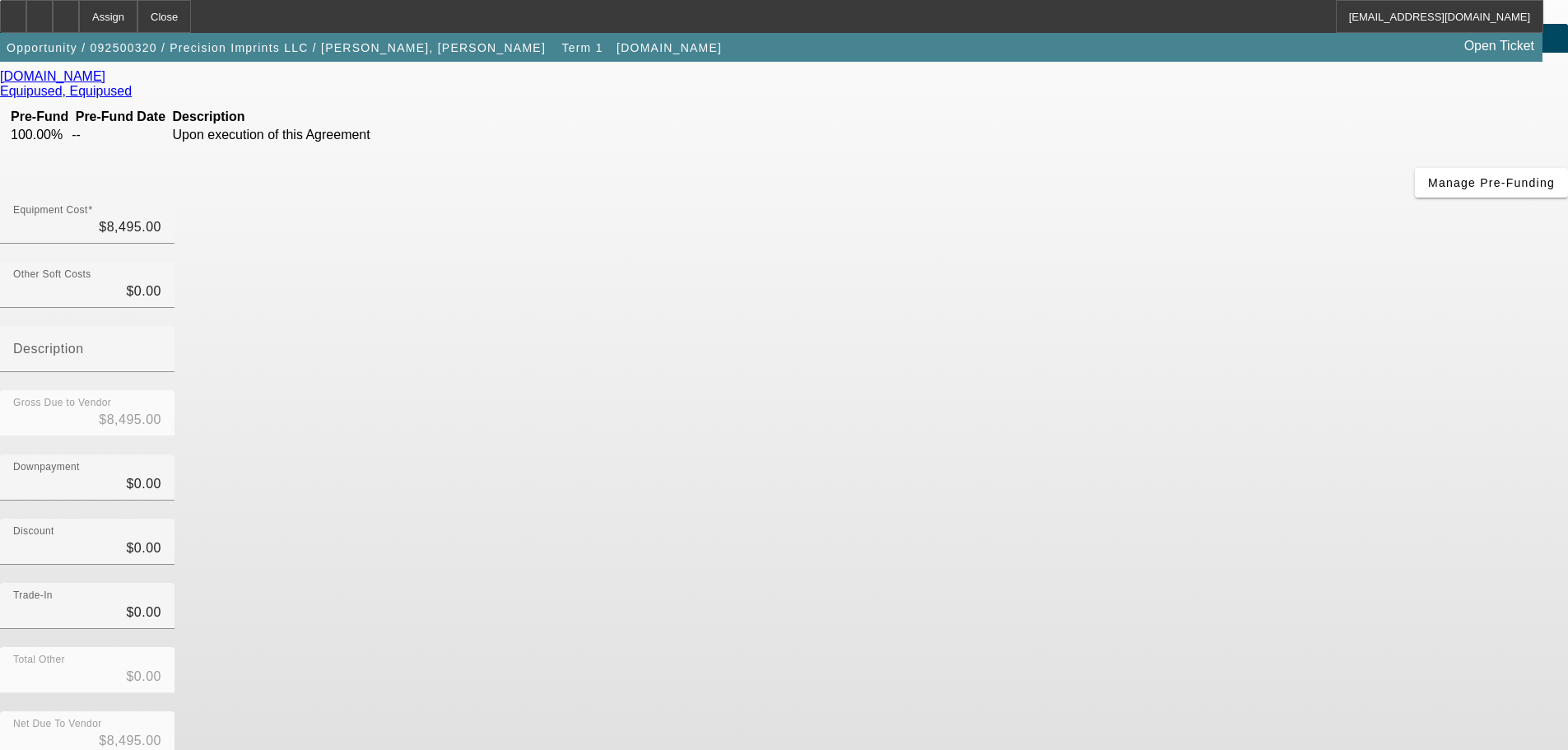
scroll to position [91, 0]
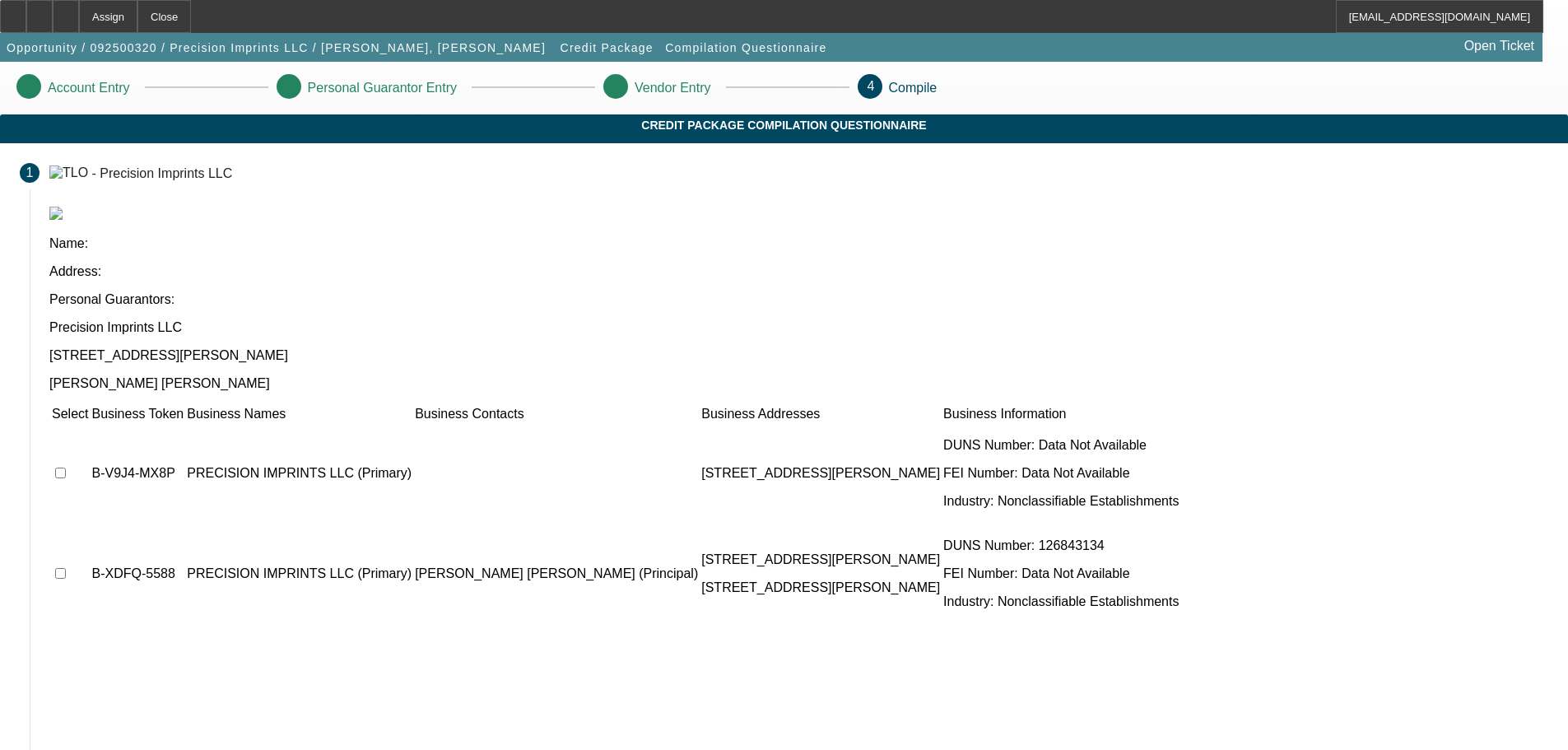
click at [89, 424] on td at bounding box center [70, 473] width 38 height 99
click at [66, 467] on input "checkbox" at bounding box center [61, 472] width 10 height 10
checkbox input "true"
click at [66, 567] on input "checkbox" at bounding box center [61, 573] width 10 height 10
checkbox input "true"
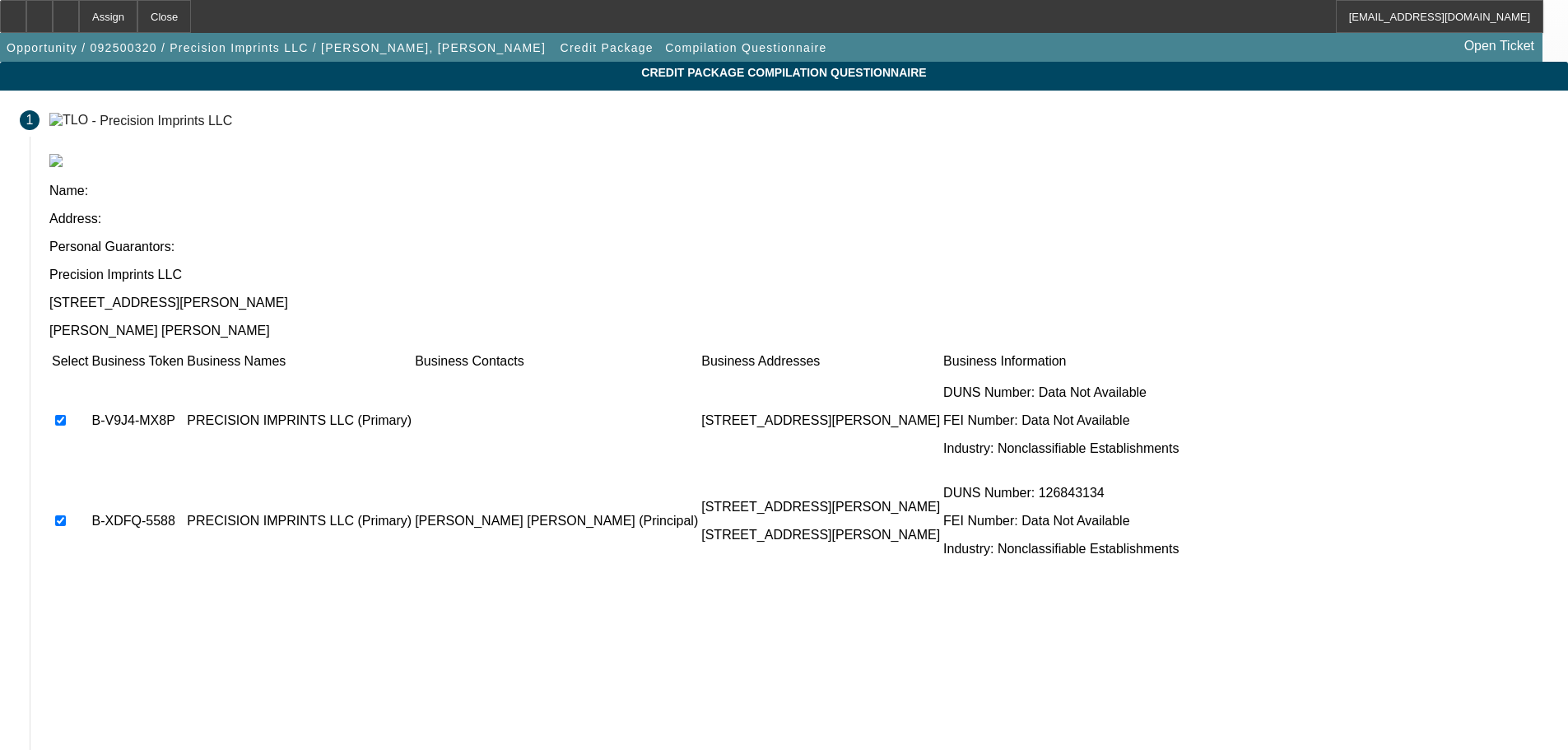
scroll to position [101, 0]
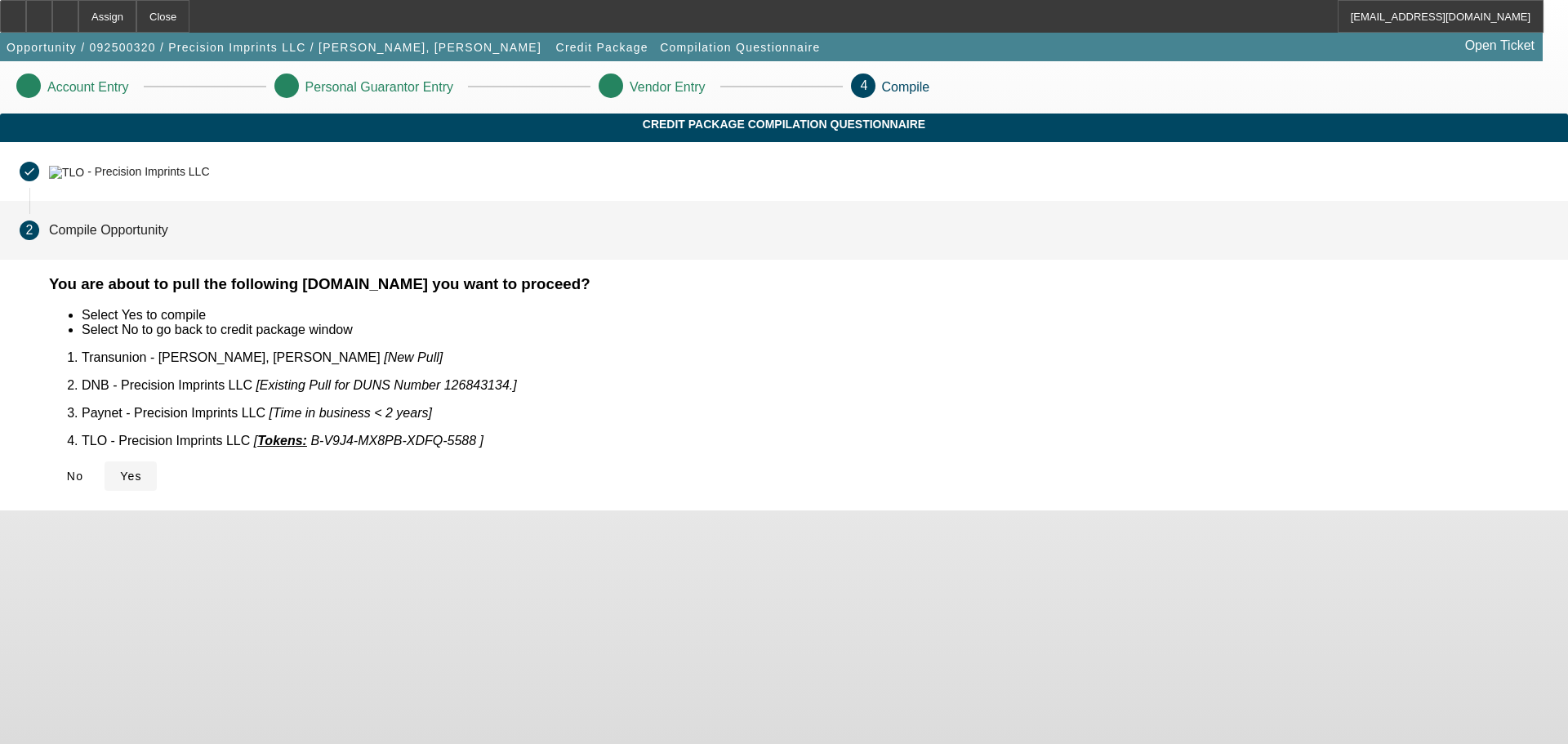
click at [142, 469] on span "Yes" at bounding box center [131, 475] width 22 height 13
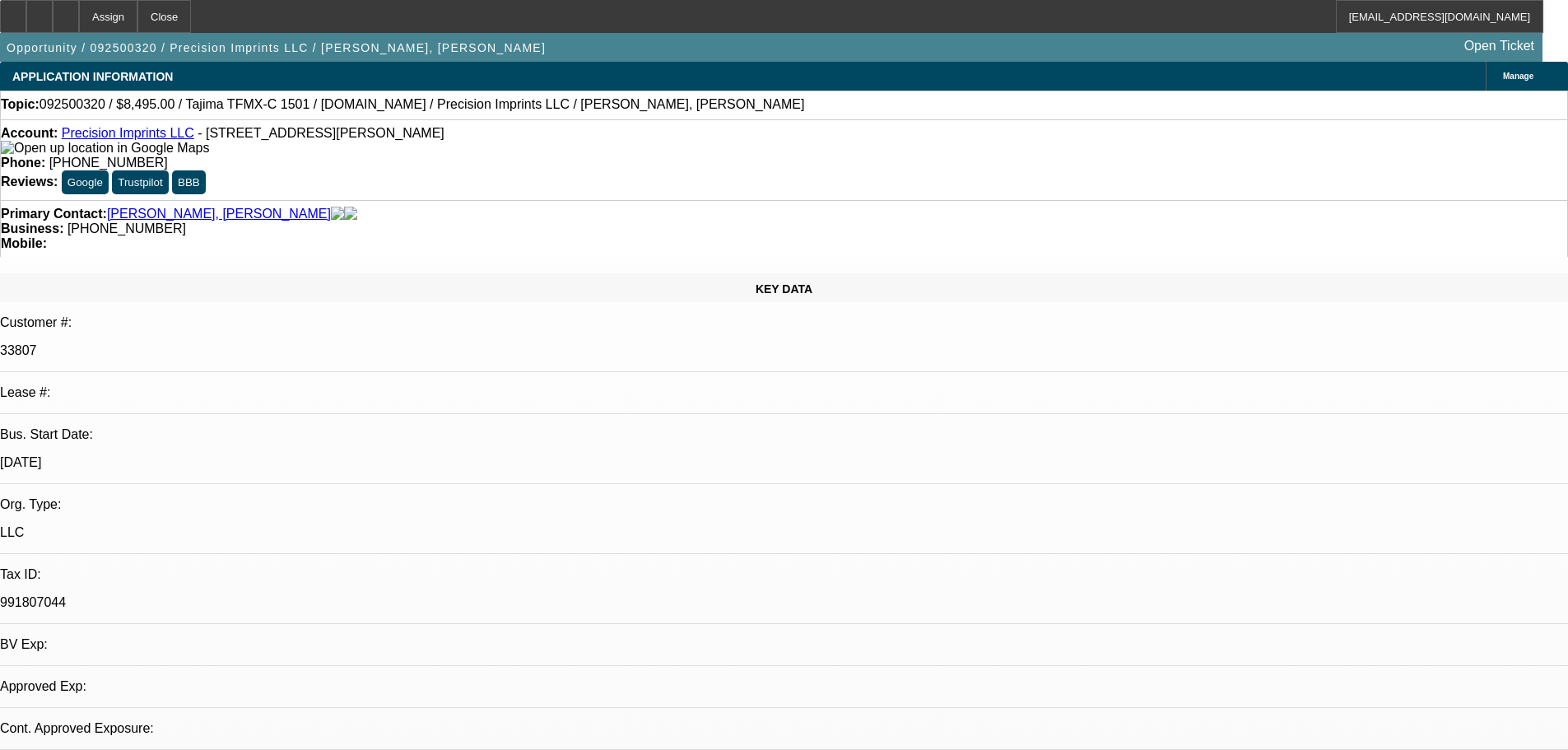
select select "0"
select select "2"
select select "0.1"
select select "4"
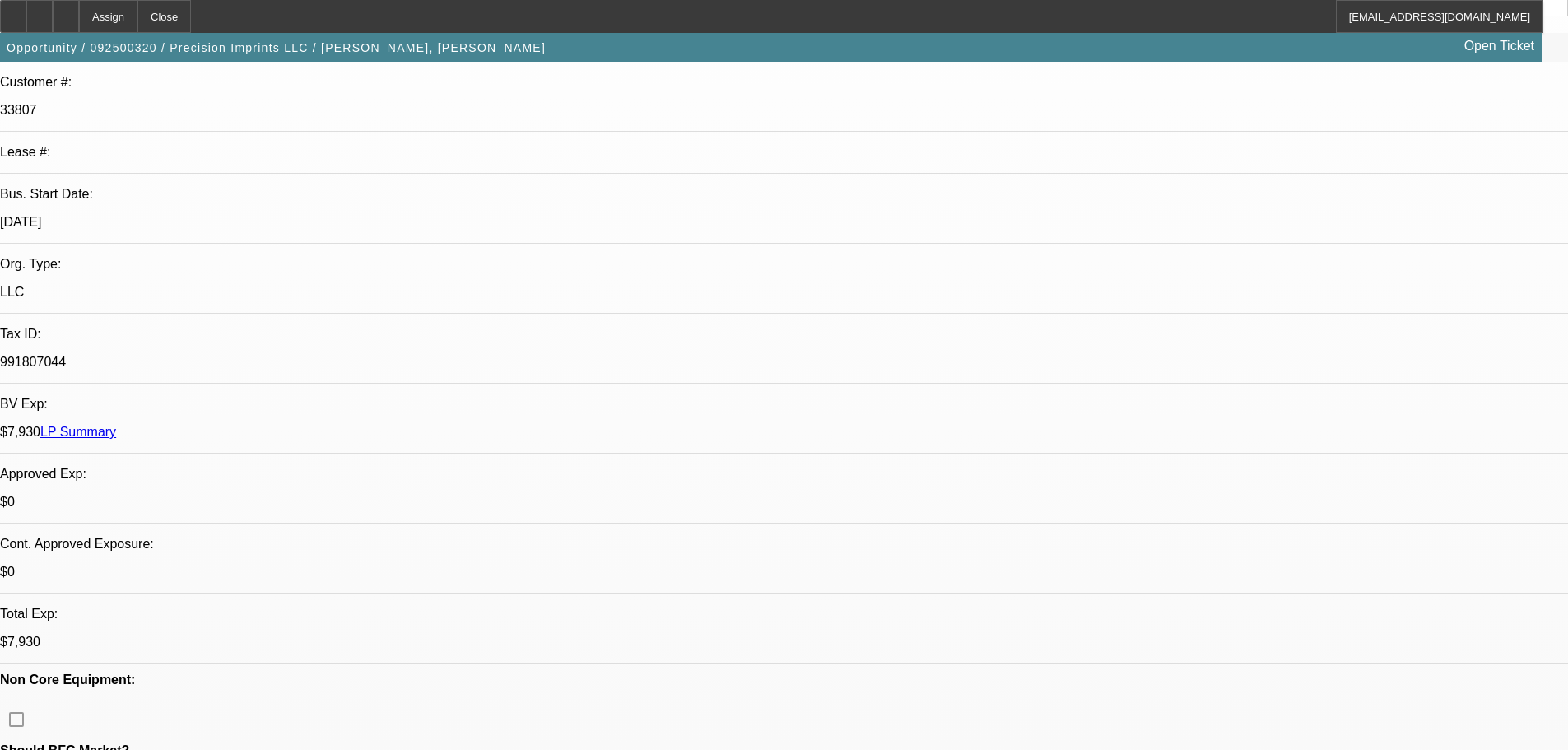
scroll to position [247, 0]
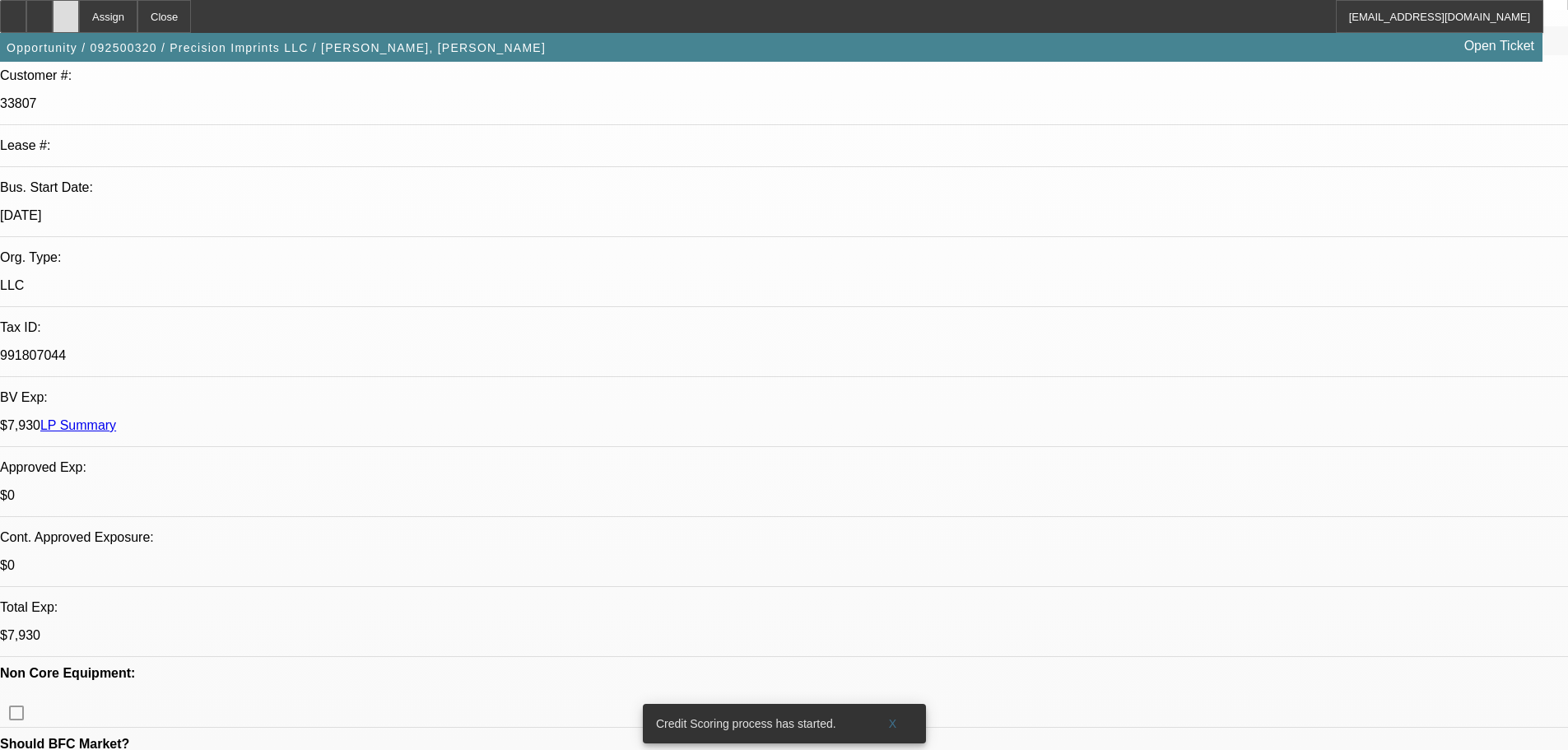
click at [79, 24] on div at bounding box center [66, 16] width 26 height 33
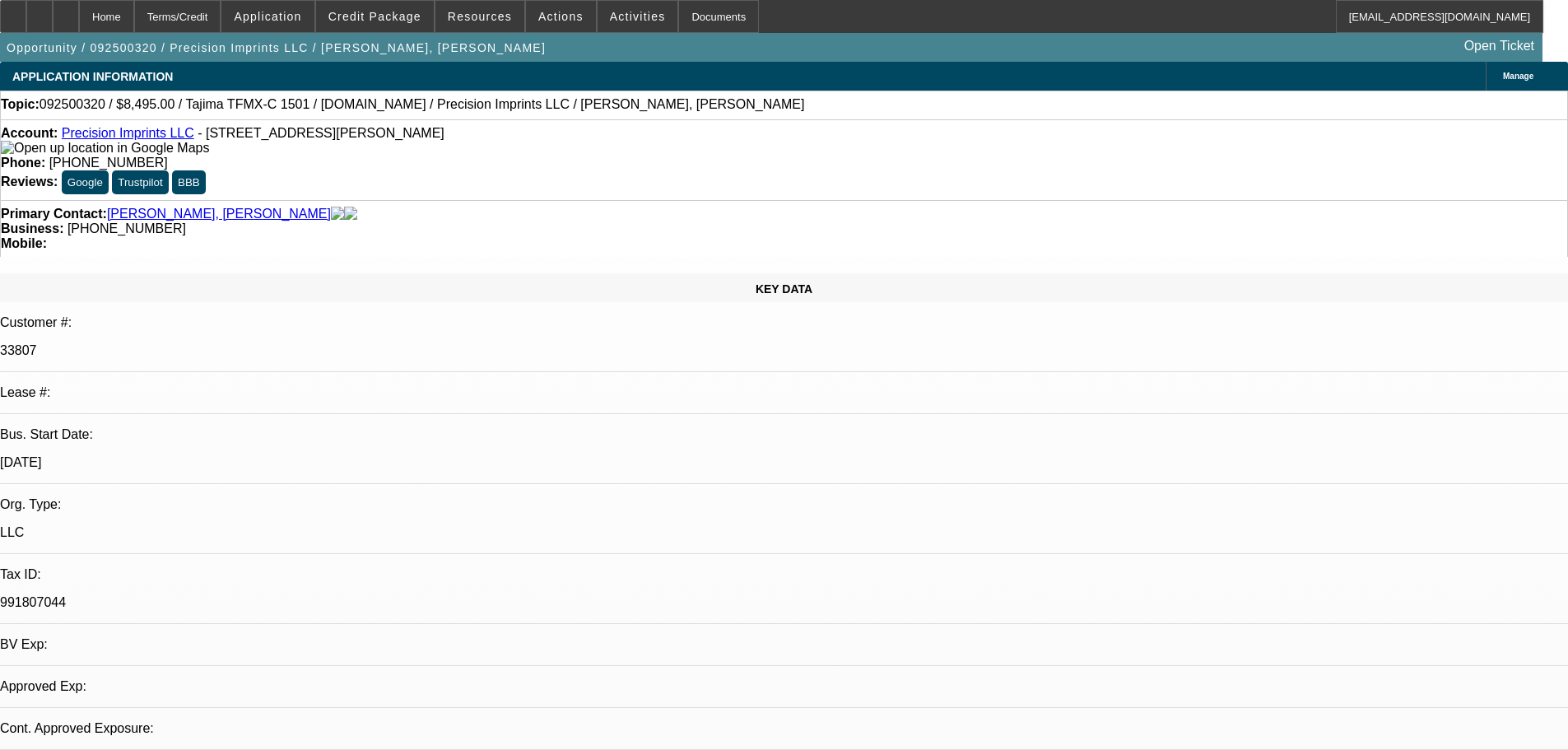
select select "0"
select select "2"
select select "0.1"
select select "4"
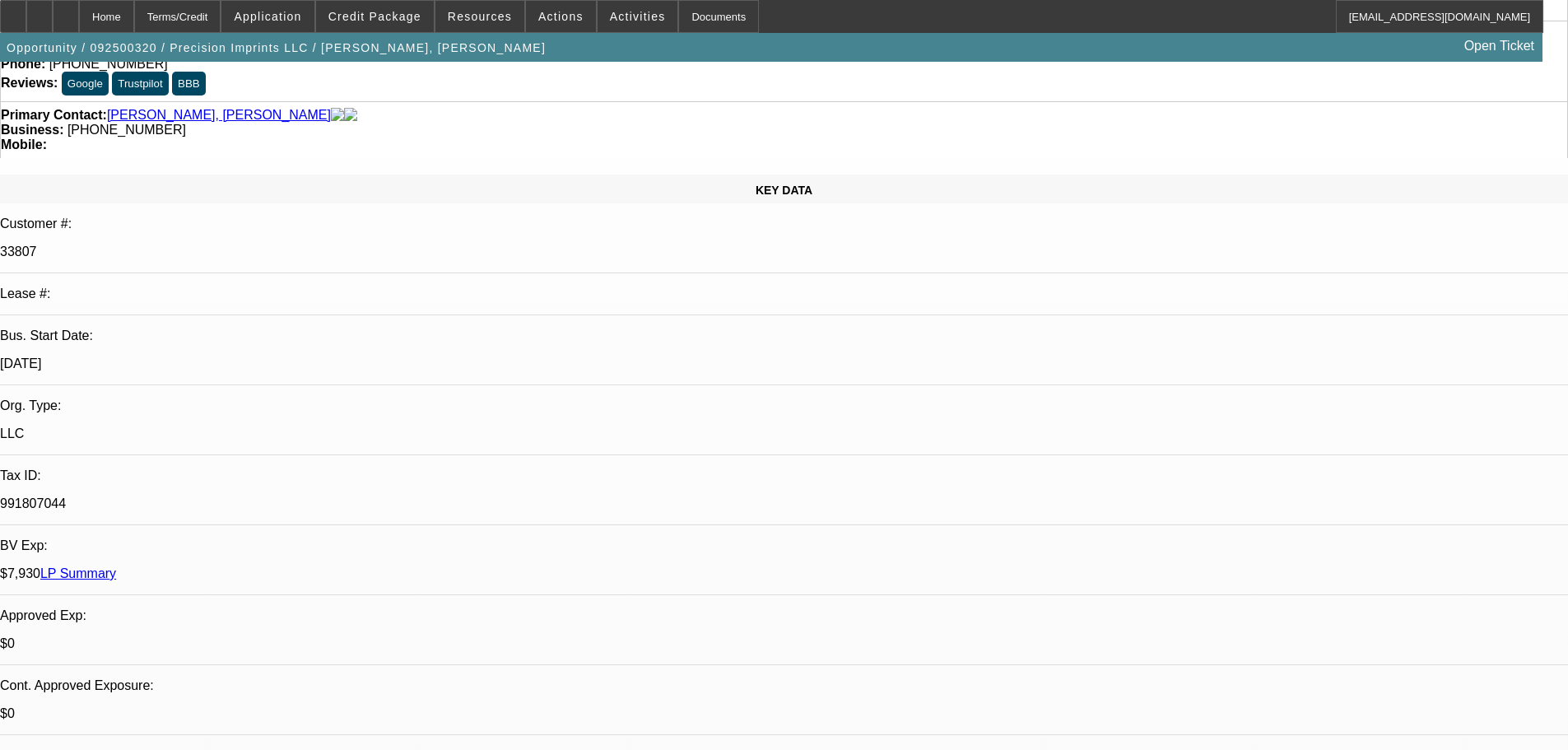
scroll to position [247, 0]
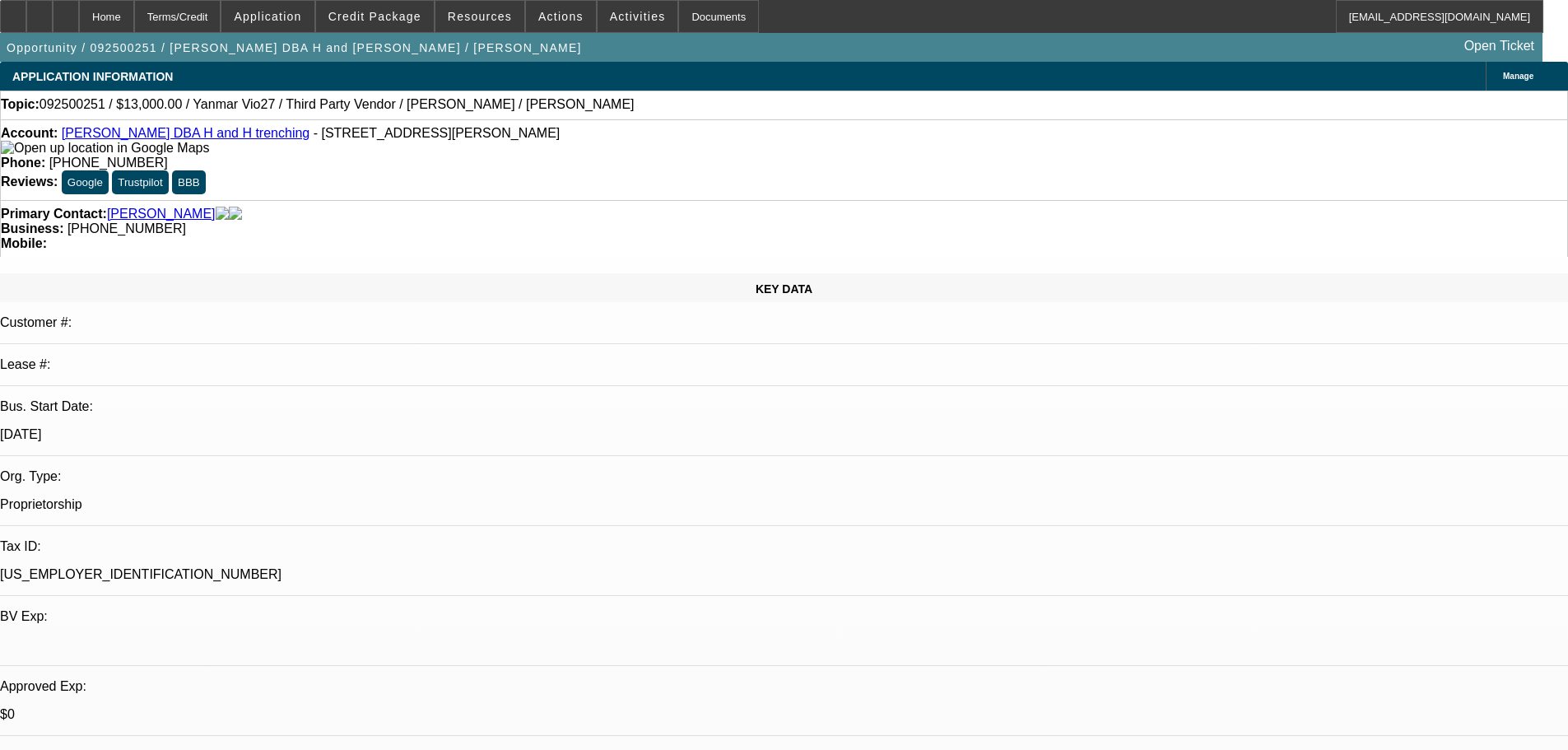
select select "0"
select select "2"
select select "0.1"
select select "4"
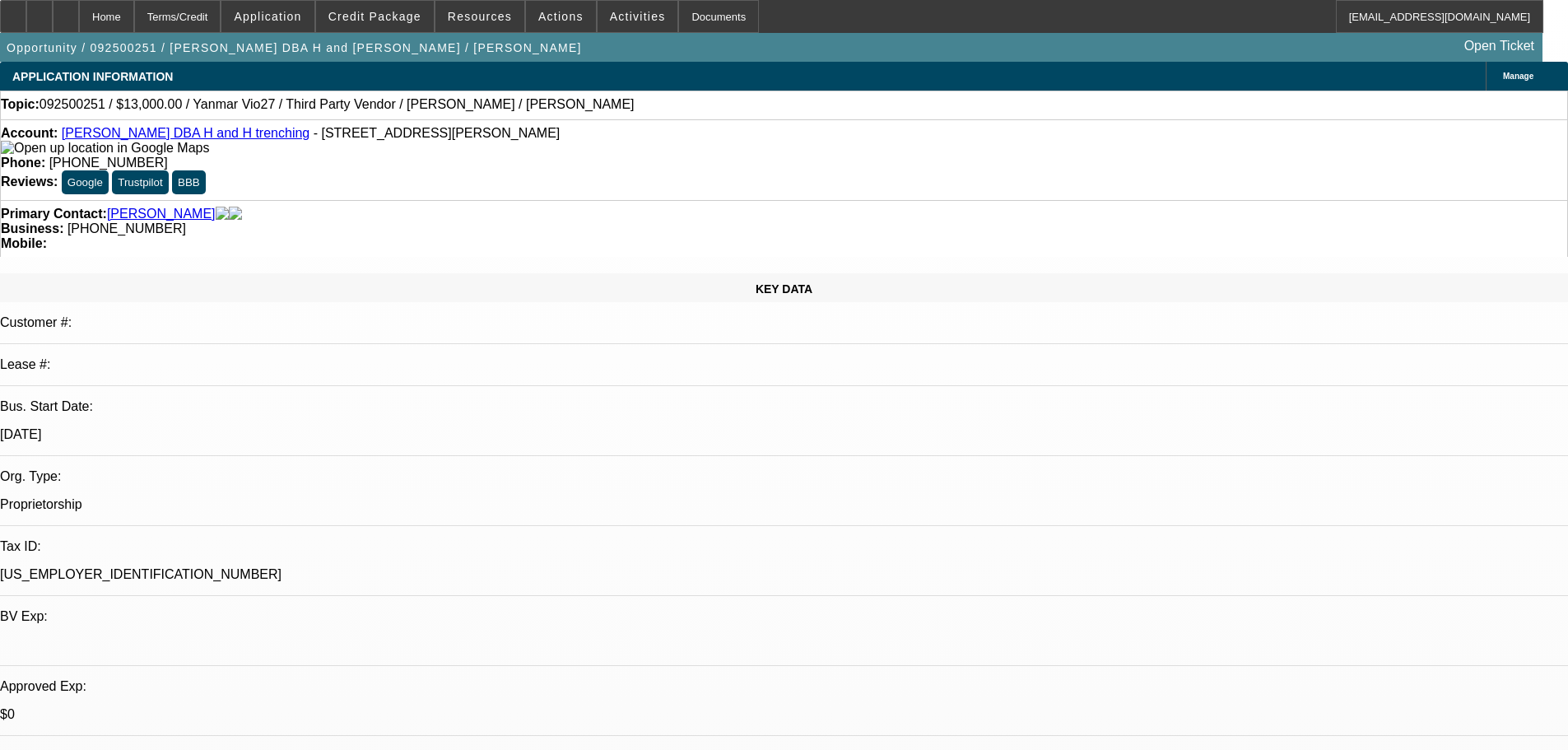
select select "0"
select select "2"
select select "0.1"
select select "4"
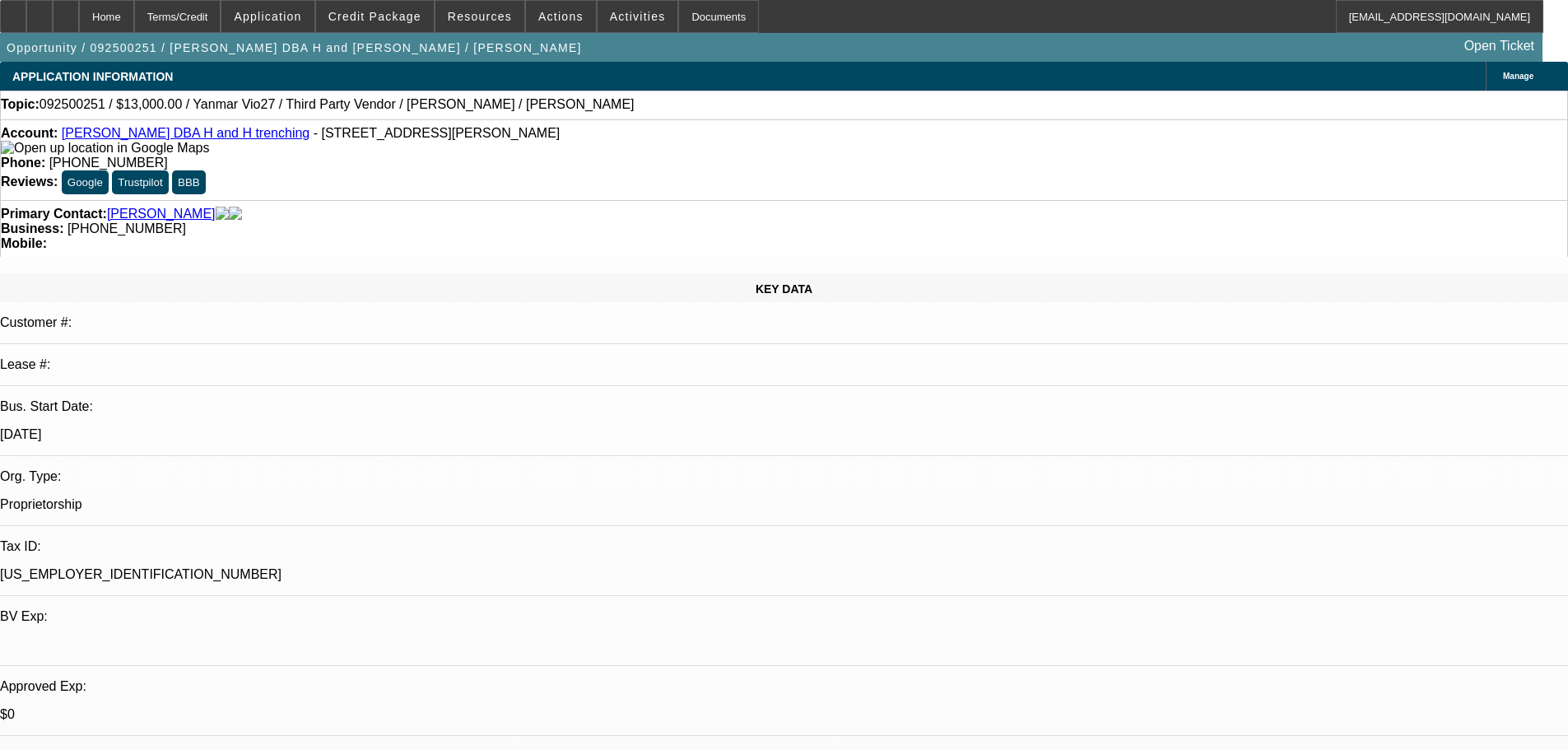
select select "0"
select select "2"
select select "0.1"
select select "4"
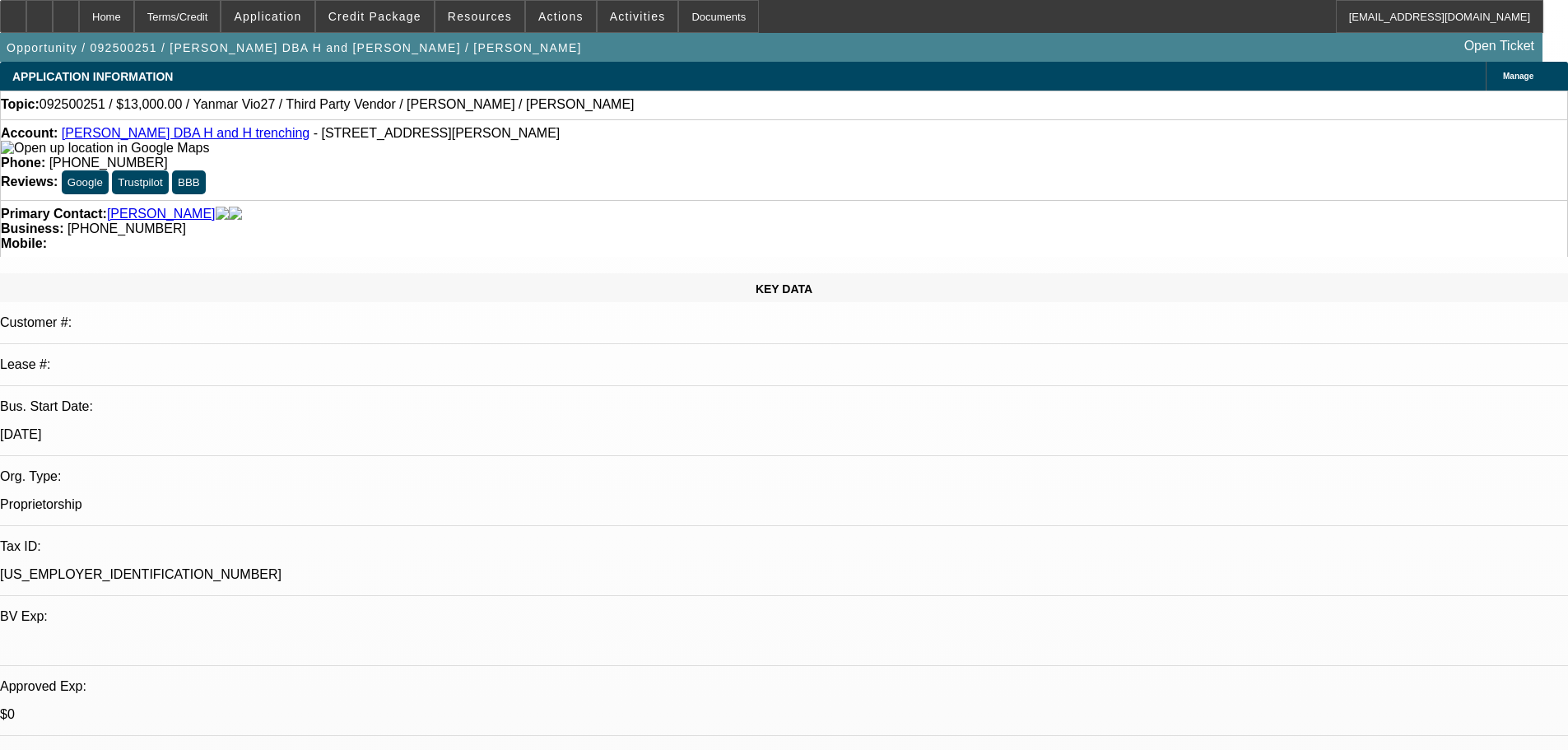
select select "0"
select select "2"
select select "0.1"
select select "4"
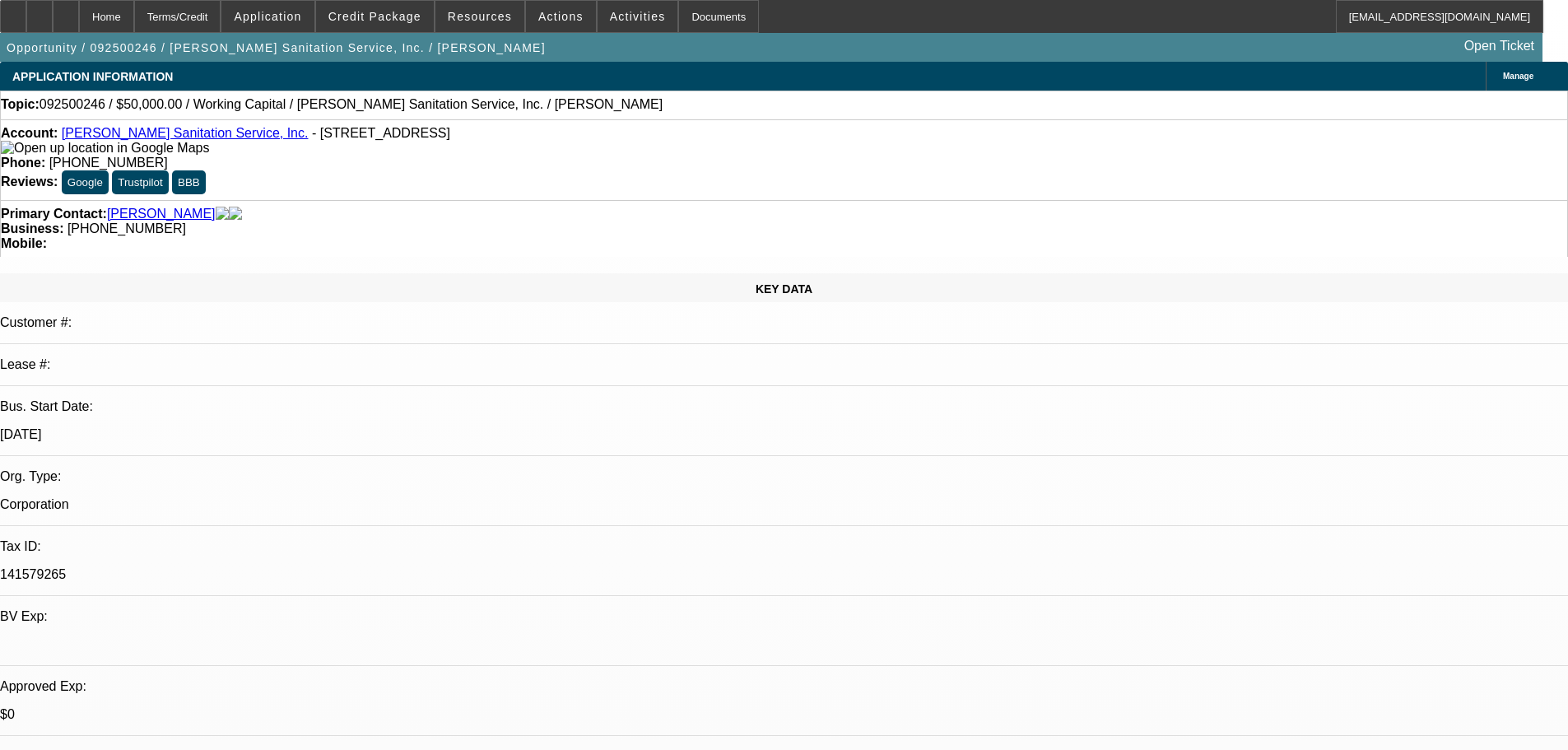
select select "0"
select select "2"
select select "0"
select select "6"
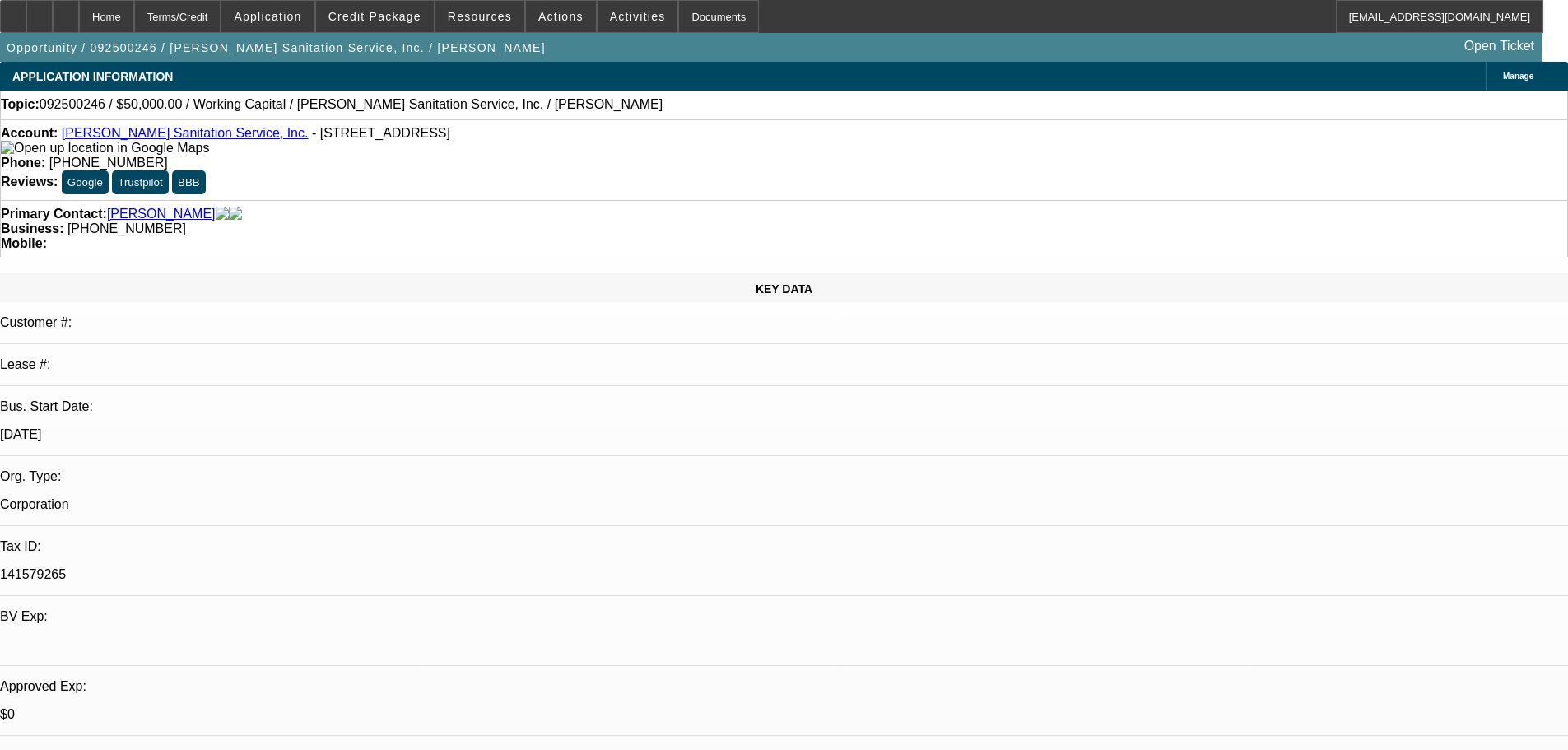
select select "0"
select select "2"
select select "0"
select select "6"
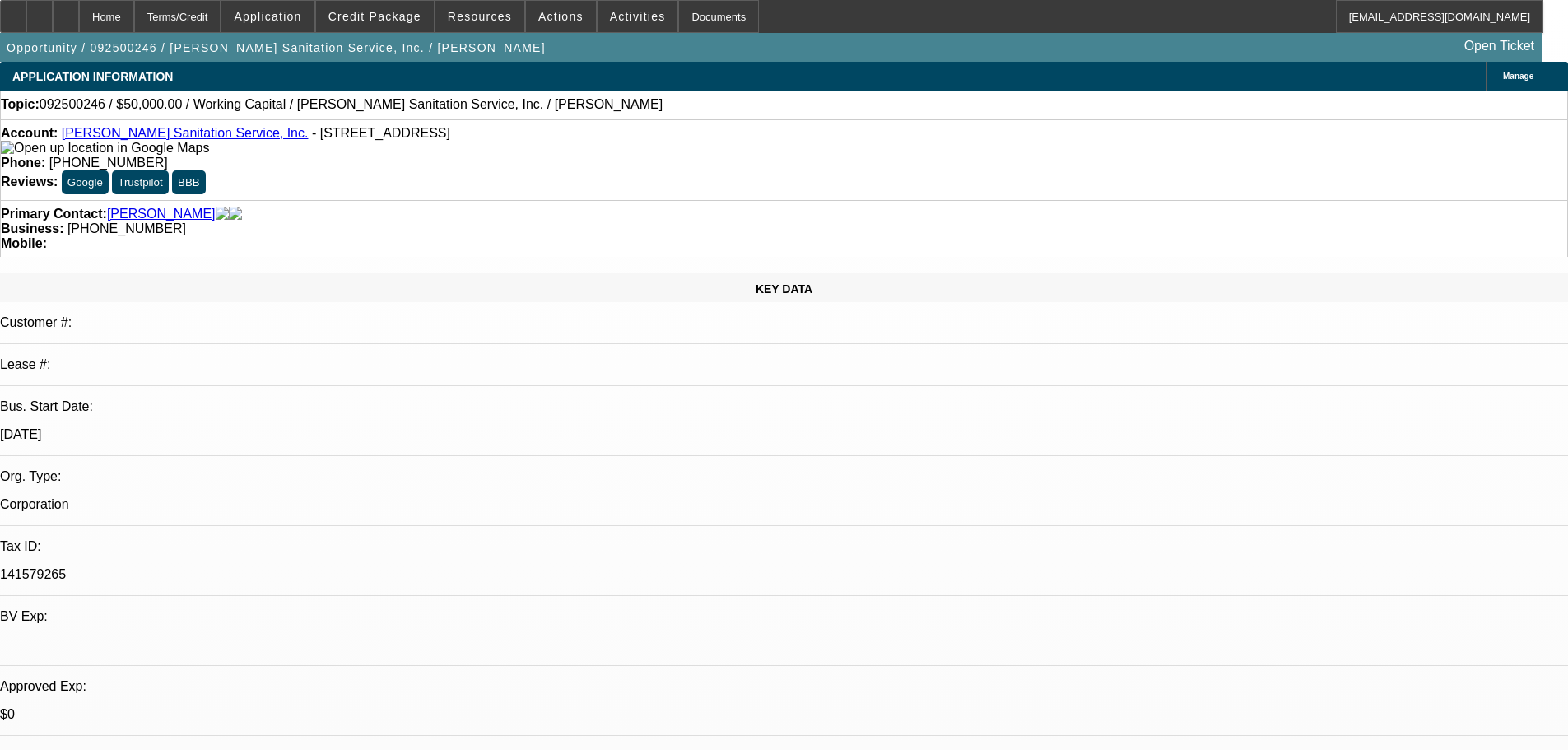
select select "0"
select select "2"
select select "0"
select select "6"
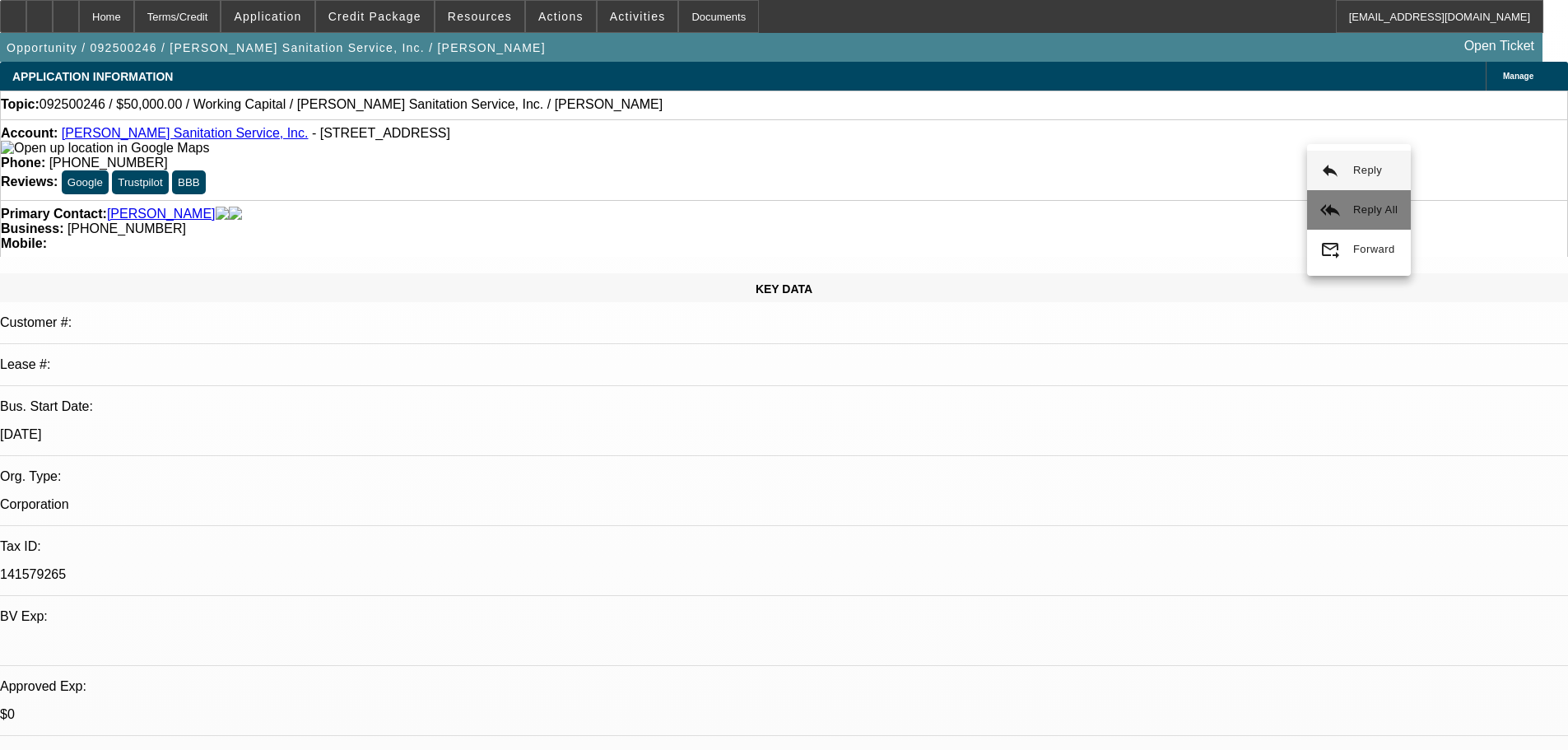
click at [1358, 204] on span "Reply All" at bounding box center [1375, 209] width 44 height 12
click at [592, 103] on div "Topic: 092500246 / $50,000.00 / Working Capital / [PERSON_NAME] Sanitation Serv…" at bounding box center [784, 104] width 1567 height 15
